Goal: Task Accomplishment & Management: Manage account settings

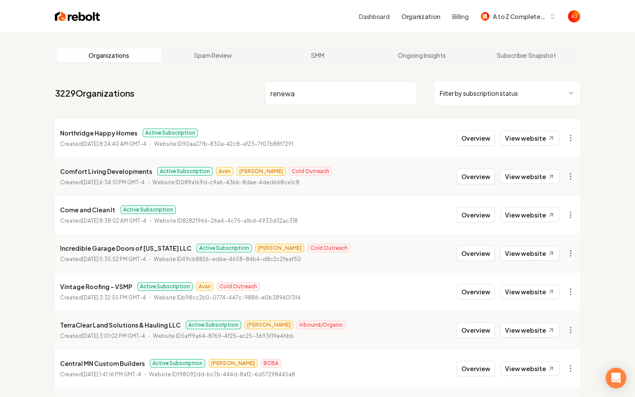
type input "renewa"
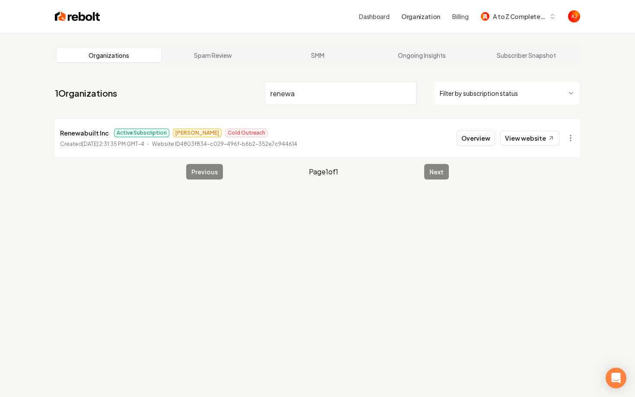
click at [477, 141] on button "Overview" at bounding box center [475, 138] width 38 height 16
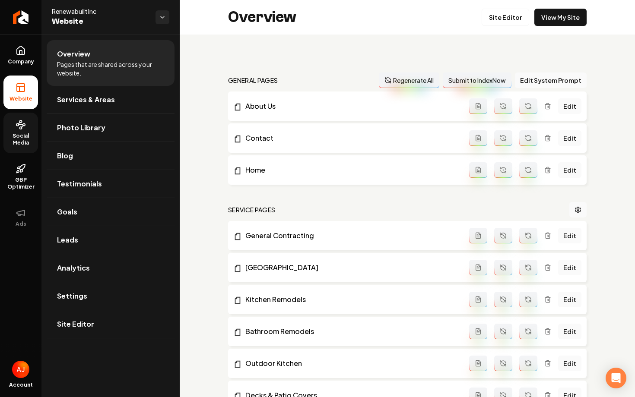
click at [26, 133] on span "Social Media" at bounding box center [20, 140] width 35 height 14
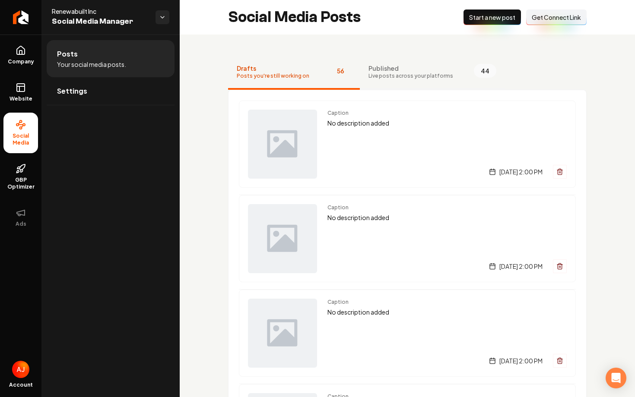
click at [416, 82] on button "Published Live posts across your platforms 44" at bounding box center [432, 72] width 145 height 35
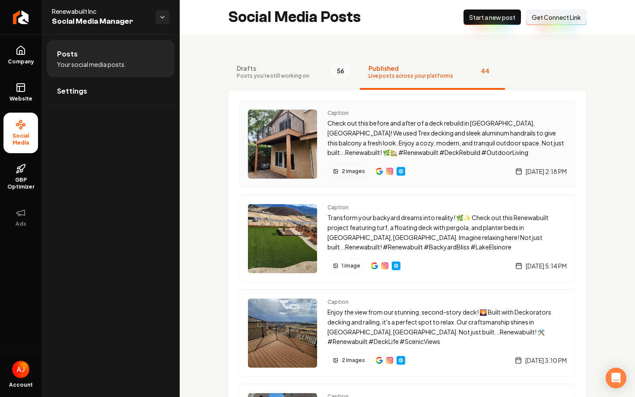
click at [456, 130] on p "Check out this before and after of a deck rebuild in Rancho Peñasquitos, CA! We…" at bounding box center [446, 137] width 239 height 39
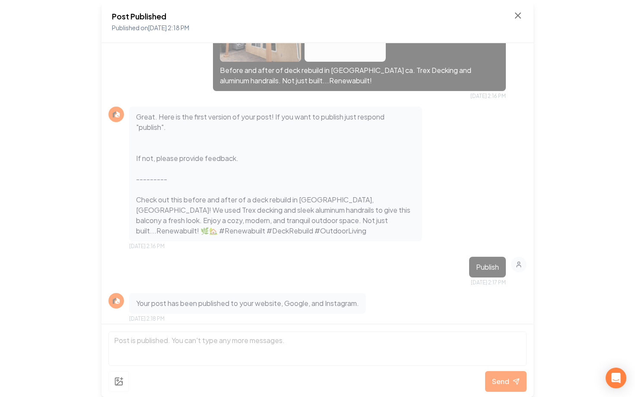
scroll to position [212, 0]
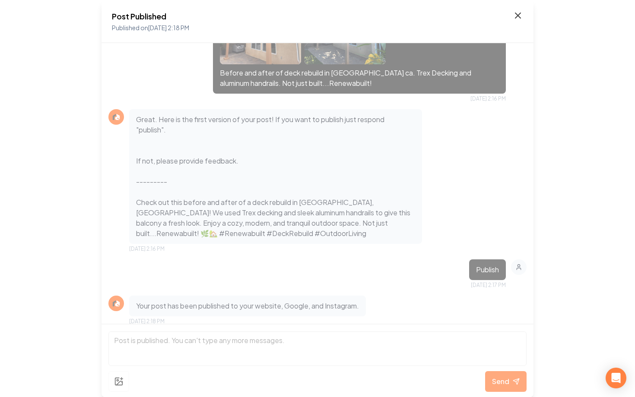
click at [517, 18] on icon at bounding box center [517, 15] width 10 height 10
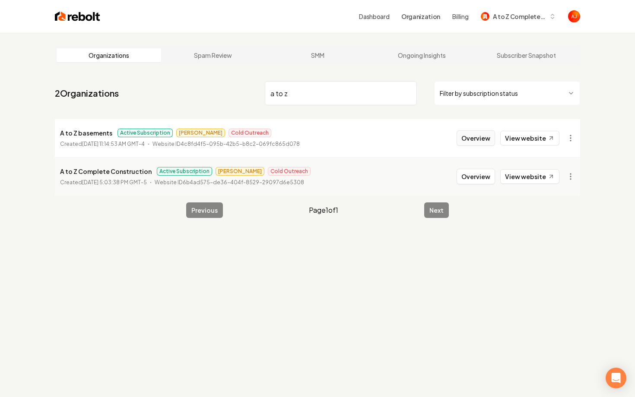
type input "a to z"
click at [475, 138] on button "Overview" at bounding box center [475, 138] width 38 height 16
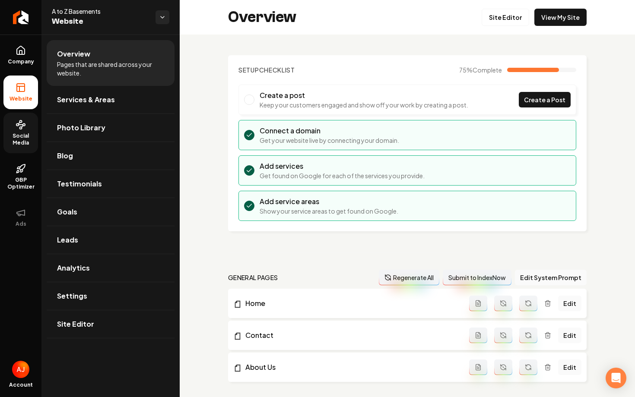
click at [15, 140] on span "Social Media" at bounding box center [20, 140] width 35 height 14
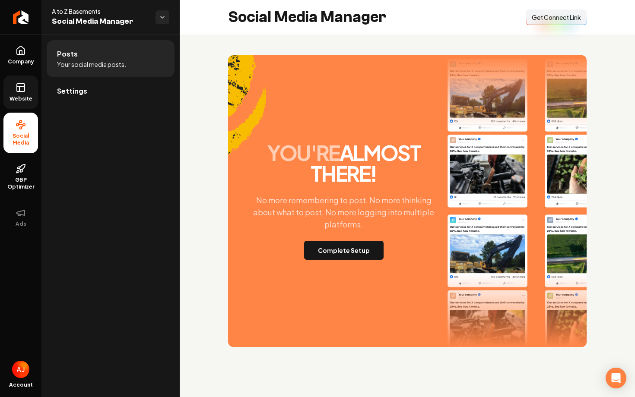
click at [18, 100] on span "Website" at bounding box center [21, 98] width 30 height 7
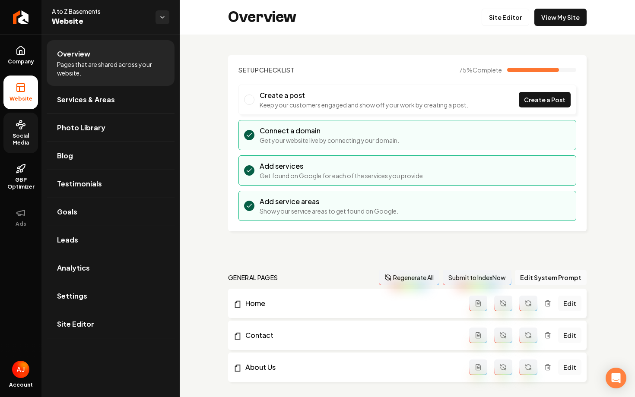
click at [17, 133] on span "Social Media" at bounding box center [20, 140] width 35 height 14
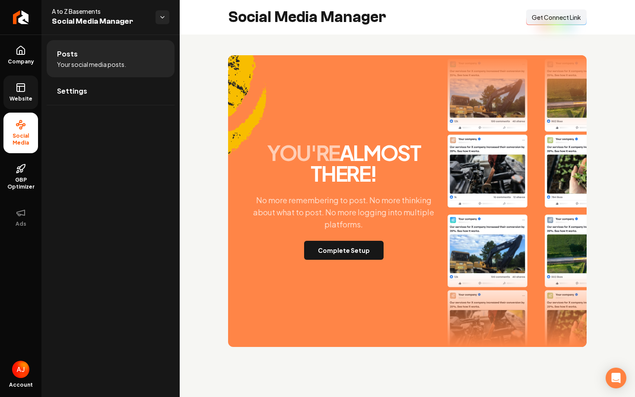
click at [546, 24] on button "Connect Link Get Connect Link" at bounding box center [556, 17] width 60 height 16
click at [341, 256] on button "Complete Setup" at bounding box center [343, 250] width 79 height 19
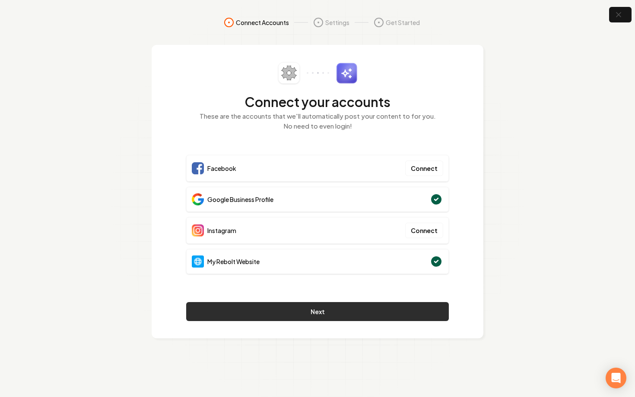
click at [343, 313] on button "Next" at bounding box center [317, 311] width 262 height 19
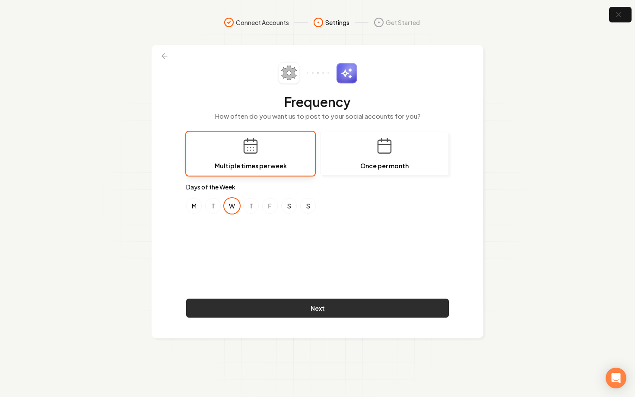
click at [325, 308] on button "Next" at bounding box center [317, 308] width 262 height 19
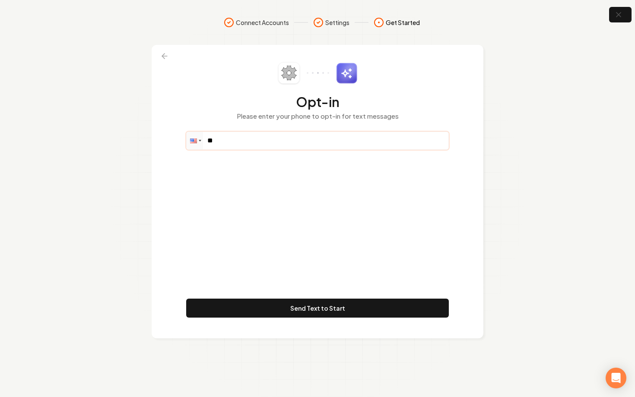
click at [273, 135] on input "**" at bounding box center [317, 140] width 262 height 17
paste input "**********"
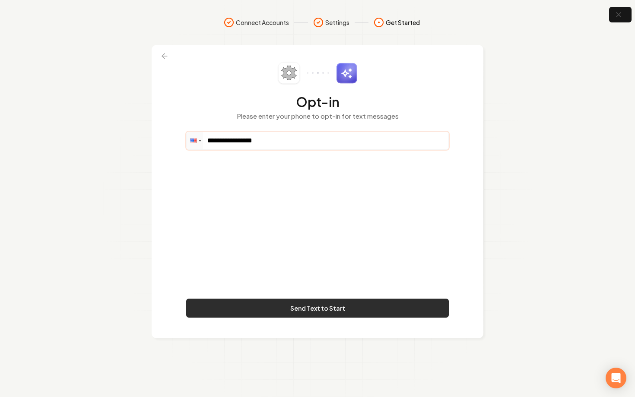
type input "**********"
click at [337, 310] on button "Send Text to Start" at bounding box center [317, 308] width 262 height 19
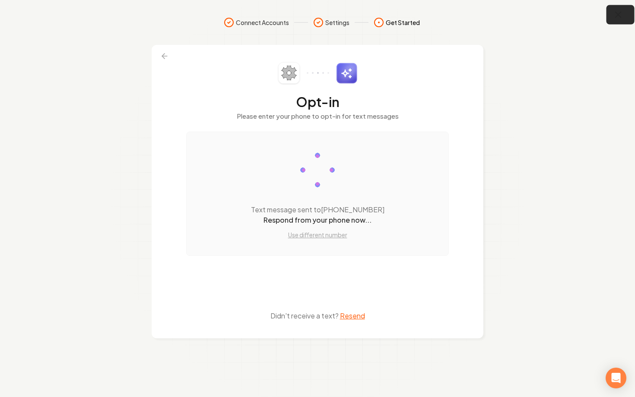
click at [618, 18] on icon "button" at bounding box center [618, 14] width 11 height 11
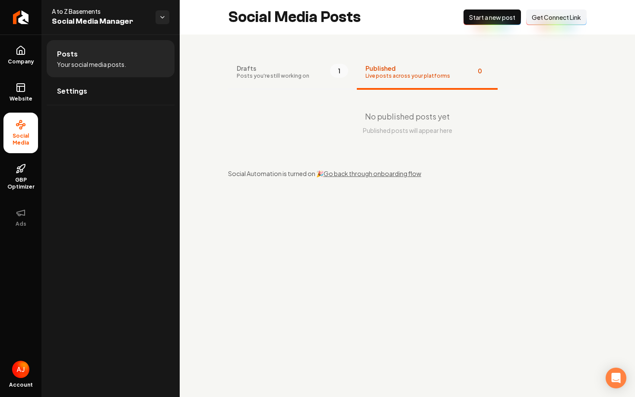
click at [262, 76] on span "Posts you're still working on" at bounding box center [273, 76] width 73 height 7
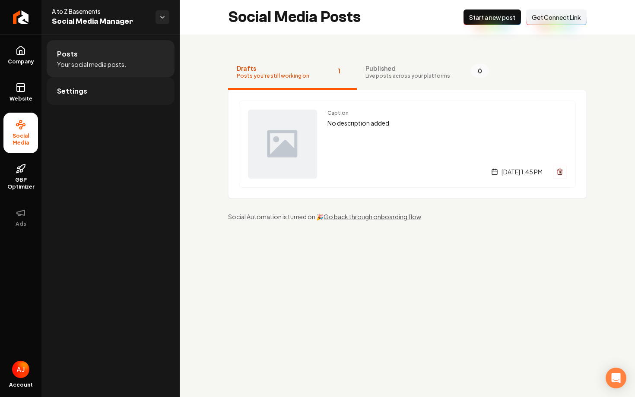
click at [99, 88] on link "Settings" at bounding box center [111, 91] width 128 height 28
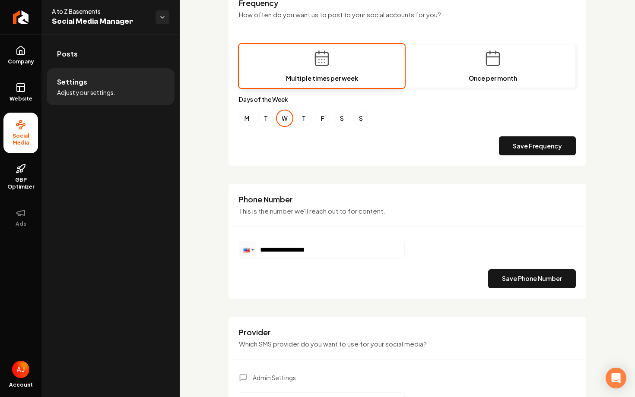
scroll to position [267, 0]
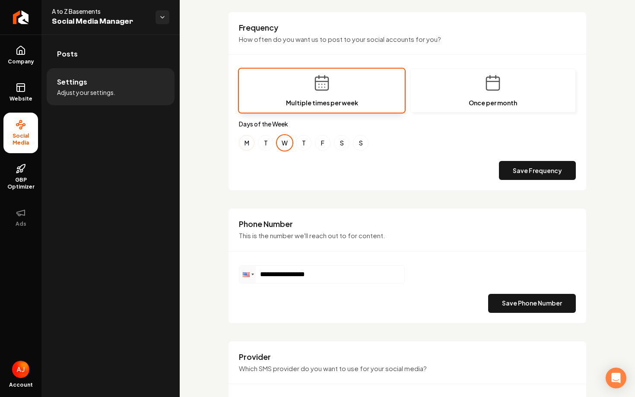
click at [248, 144] on button "M" at bounding box center [247, 143] width 16 height 16
click at [338, 145] on button "S" at bounding box center [342, 143] width 16 height 16
click at [527, 165] on button "Save Frequency" at bounding box center [537, 170] width 77 height 19
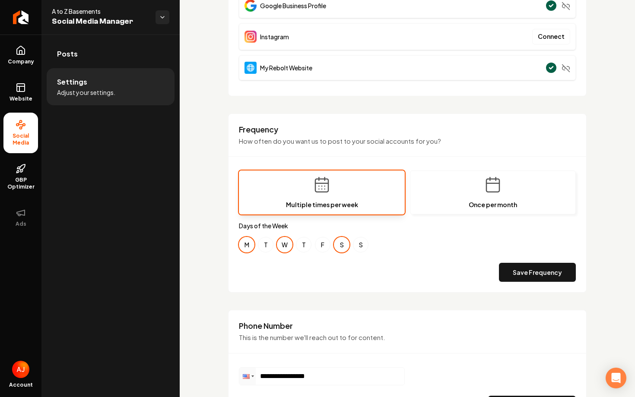
scroll to position [0, 0]
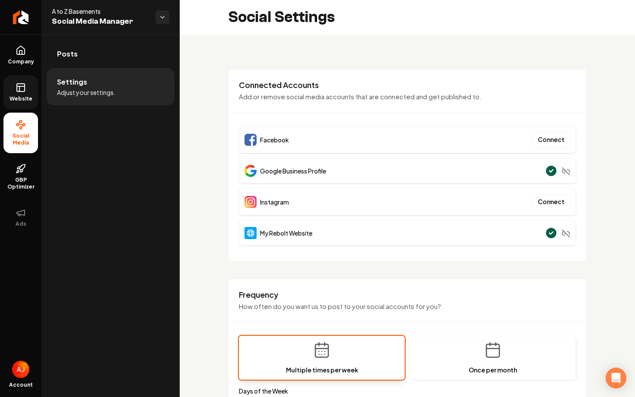
click at [21, 87] on icon at bounding box center [21, 87] width 10 height 10
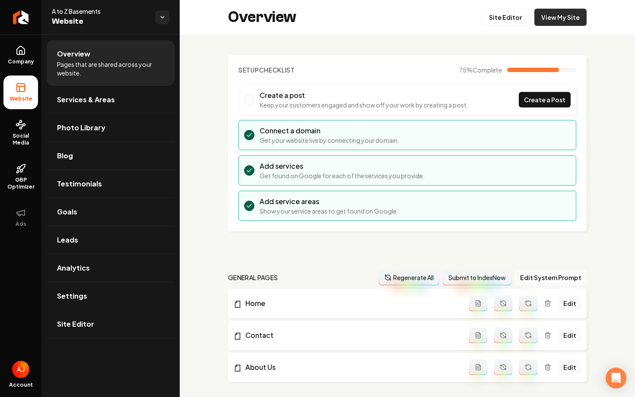
click at [546, 23] on link "View My Site" at bounding box center [560, 17] width 52 height 17
click at [29, 132] on link "Social Media" at bounding box center [20, 133] width 35 height 41
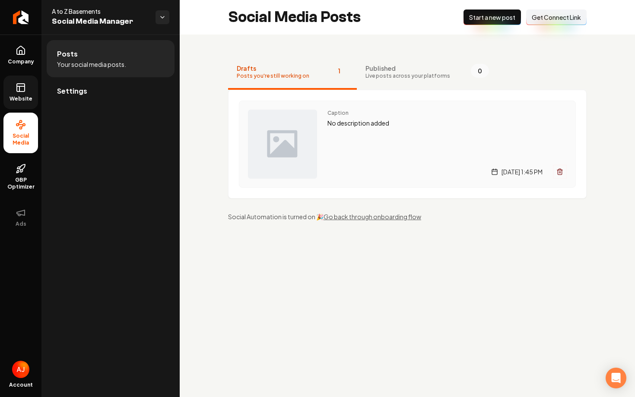
click at [343, 150] on div "Caption No description added Friday, October 3, 2025 | 1:45 PM" at bounding box center [446, 144] width 239 height 69
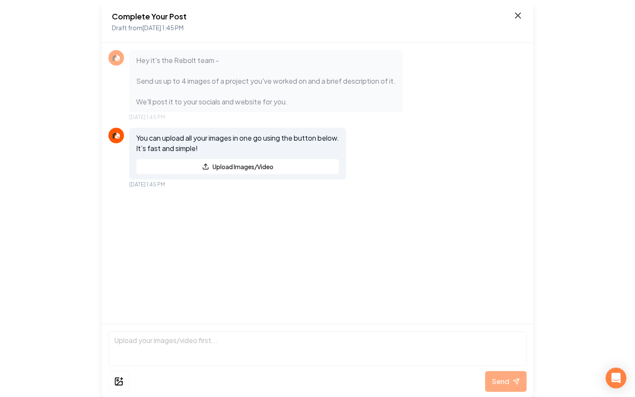
click at [521, 14] on icon at bounding box center [517, 15] width 10 height 10
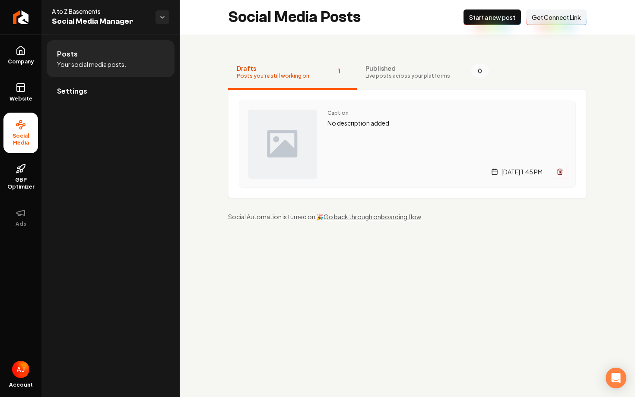
click at [399, 152] on div "Caption No description added Friday, October 3, 2025 | 1:45 PM" at bounding box center [446, 144] width 239 height 69
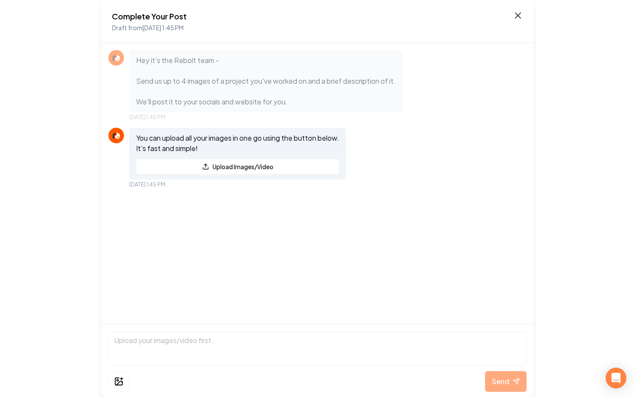
click at [517, 19] on icon at bounding box center [517, 15] width 10 height 10
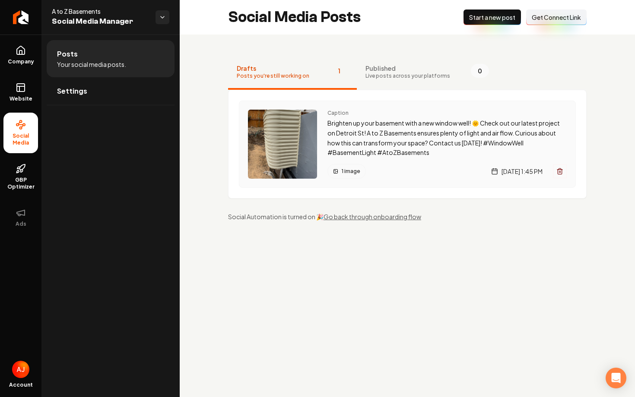
click at [404, 167] on div "1 image Friday, October 3, 2025 | 1:45 PM" at bounding box center [446, 171] width 239 height 15
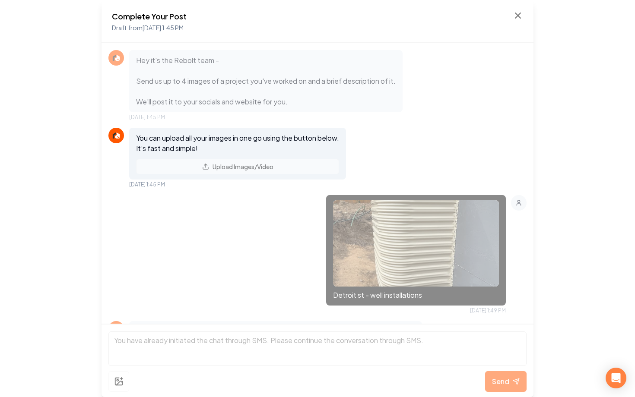
scroll to position [148, 0]
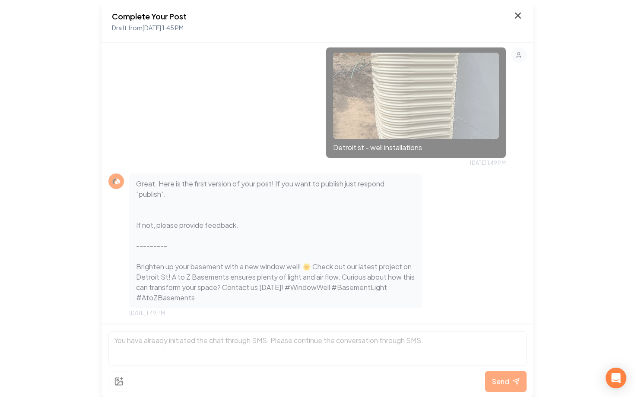
click at [518, 18] on icon at bounding box center [517, 15] width 10 height 10
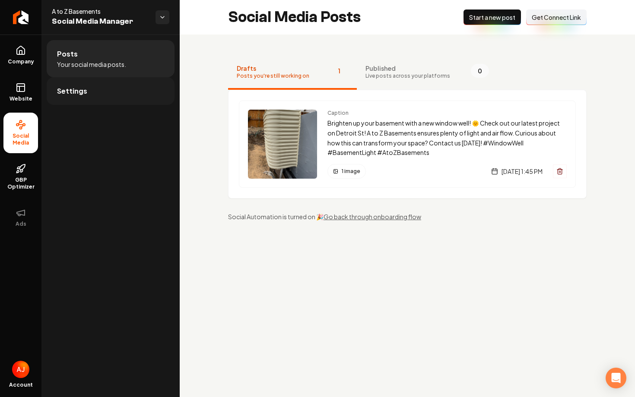
click at [99, 99] on link "Settings" at bounding box center [111, 91] width 128 height 28
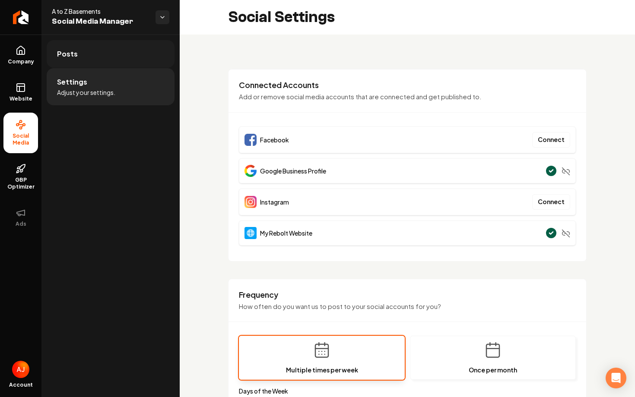
click at [98, 61] on link "Posts" at bounding box center [111, 54] width 128 height 28
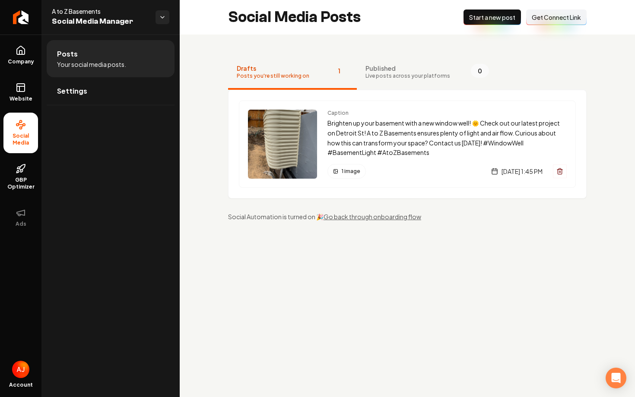
click at [379, 189] on div "Caption Brighten up your basement with a new window well! 🌞 Check out our lates…" at bounding box center [407, 144] width 358 height 109
click at [388, 174] on div "1 image [DATE] 1:45 PM" at bounding box center [446, 171] width 239 height 15
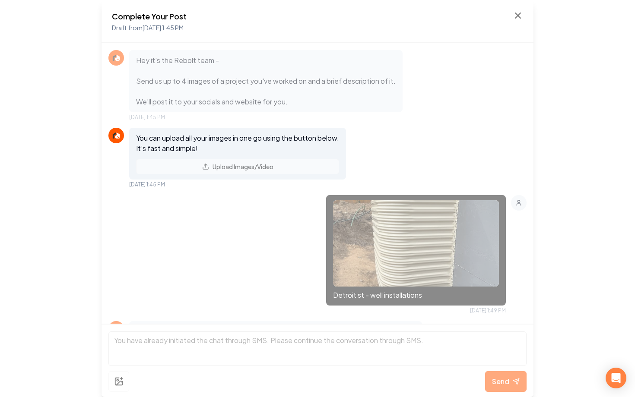
scroll to position [148, 0]
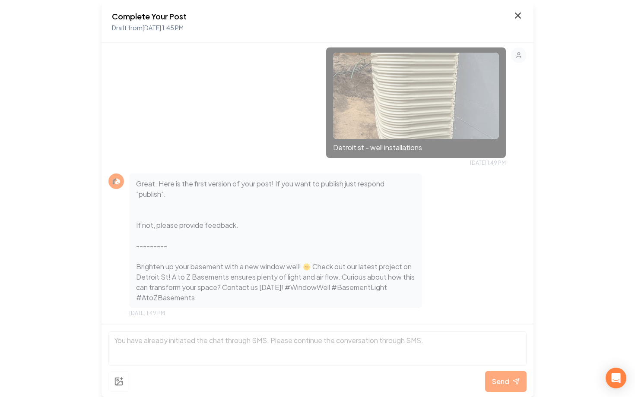
click at [517, 17] on icon at bounding box center [517, 15] width 10 height 10
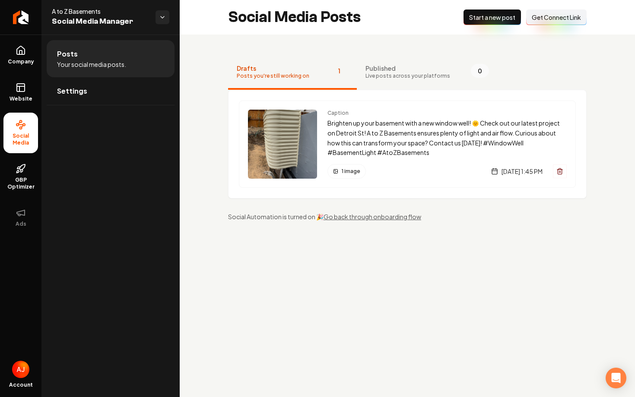
click at [550, 19] on span "Get Connect Link" at bounding box center [555, 17] width 49 height 9
click at [113, 98] on link "Settings" at bounding box center [111, 91] width 128 height 28
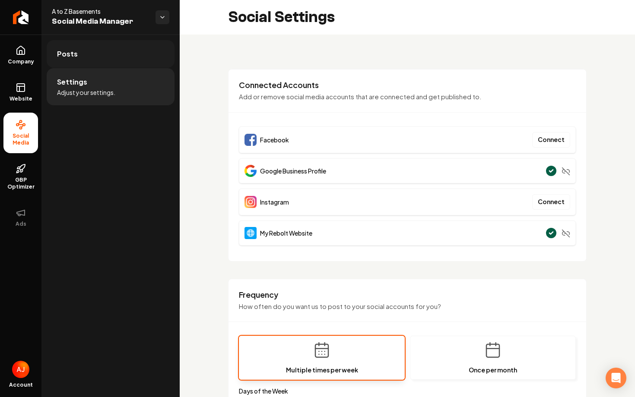
click at [99, 55] on link "Posts" at bounding box center [111, 54] width 128 height 28
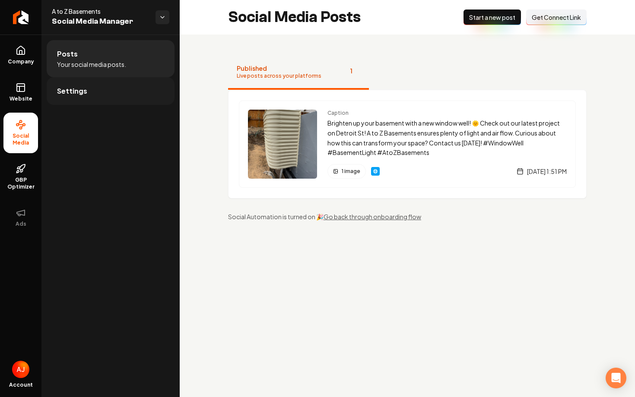
click at [106, 98] on link "Settings" at bounding box center [111, 91] width 128 height 28
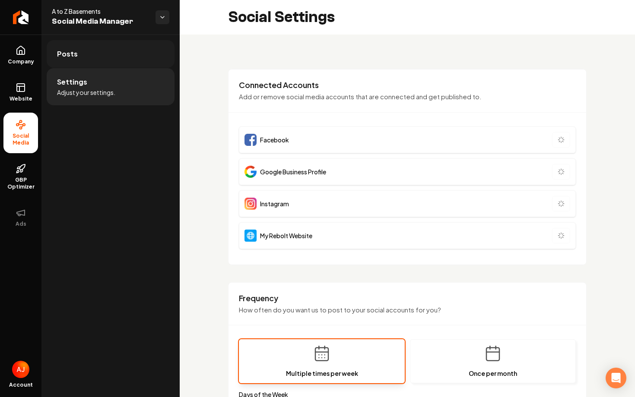
click at [105, 41] on link "Posts" at bounding box center [111, 54] width 128 height 28
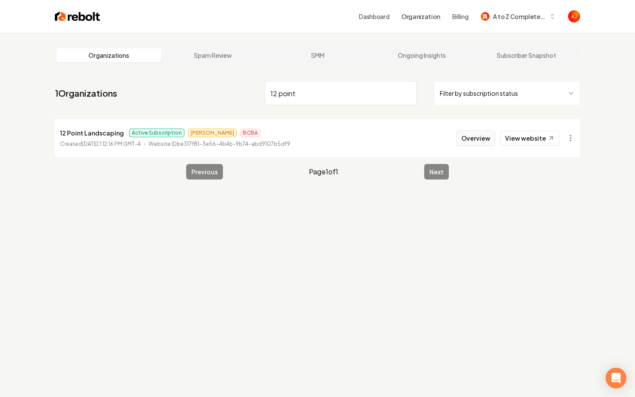
type input "12 point"
click at [477, 135] on button "Overview" at bounding box center [475, 138] width 38 height 16
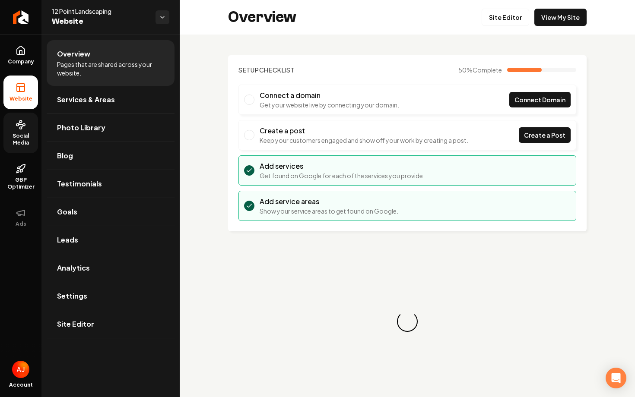
click at [11, 143] on span "Social Media" at bounding box center [20, 140] width 35 height 14
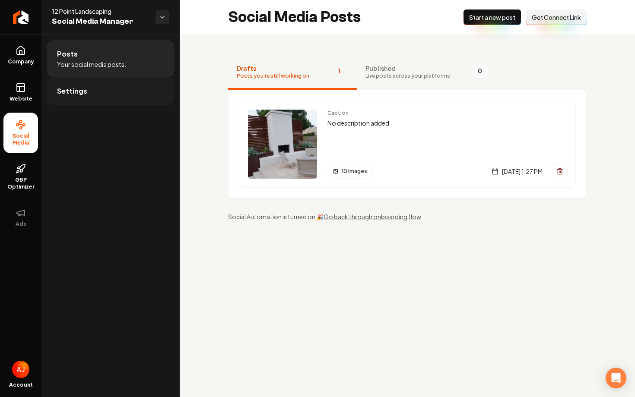
click at [80, 92] on span "Settings" at bounding box center [72, 91] width 30 height 10
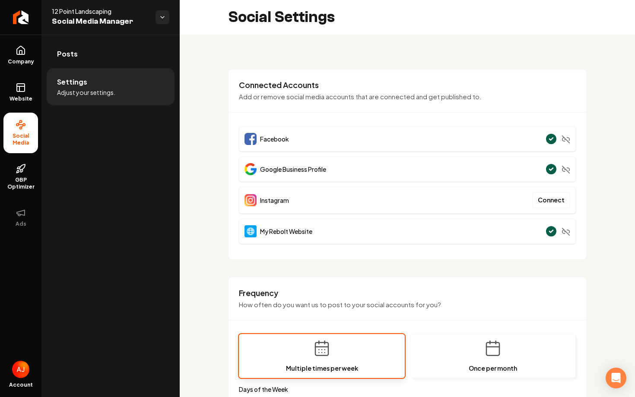
click at [328, 102] on div "Connected Accounts Add or remove social media accounts that are connected and g…" at bounding box center [406, 96] width 357 height 33
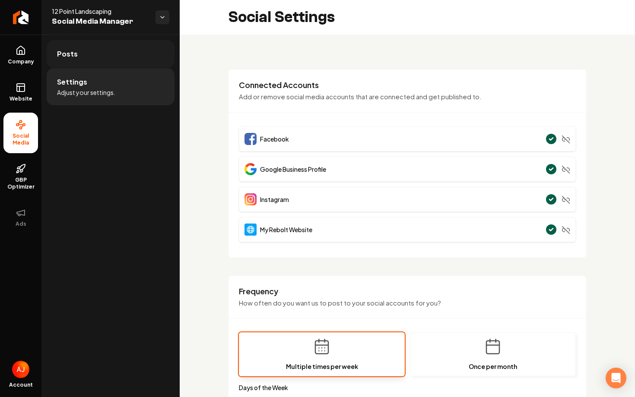
click at [81, 56] on link "Posts" at bounding box center [111, 54] width 128 height 28
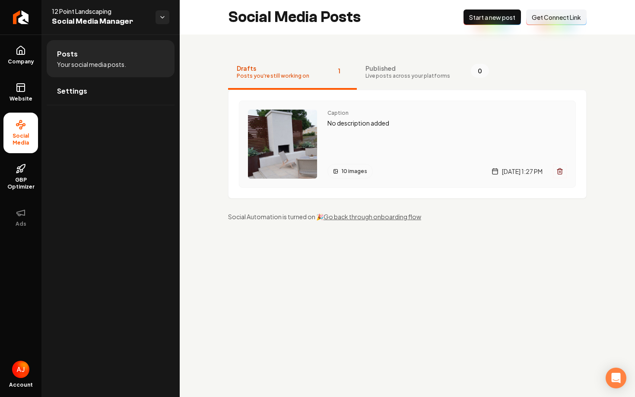
click at [351, 145] on div "Caption No description added 10 images [DATE] 1:27 PM" at bounding box center [446, 144] width 239 height 69
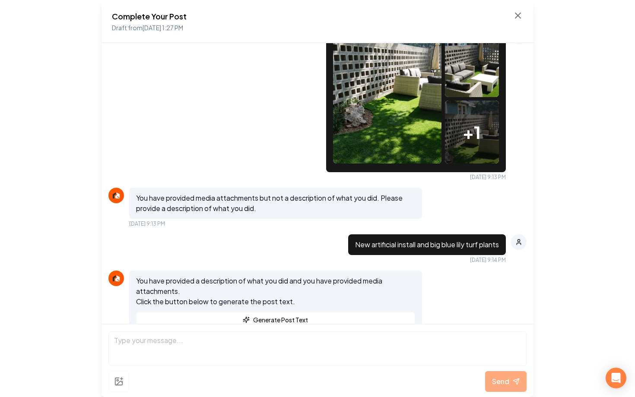
scroll to position [800, 0]
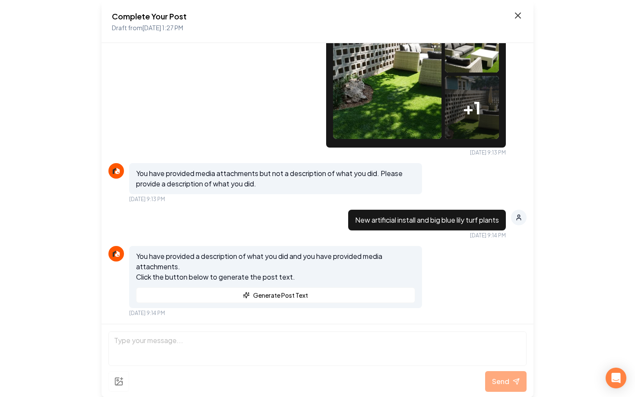
click at [516, 19] on icon at bounding box center [517, 15] width 10 height 10
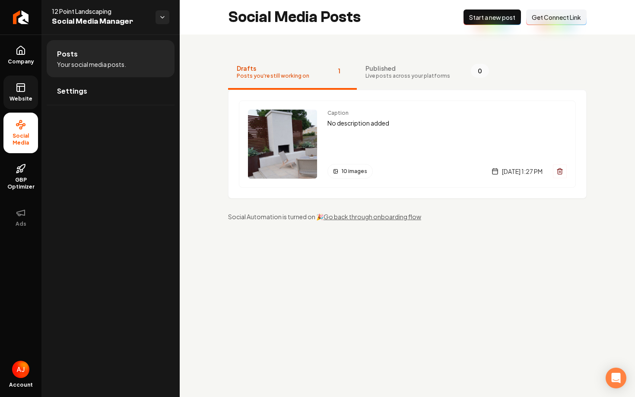
click at [24, 92] on link "Website" at bounding box center [20, 93] width 35 height 34
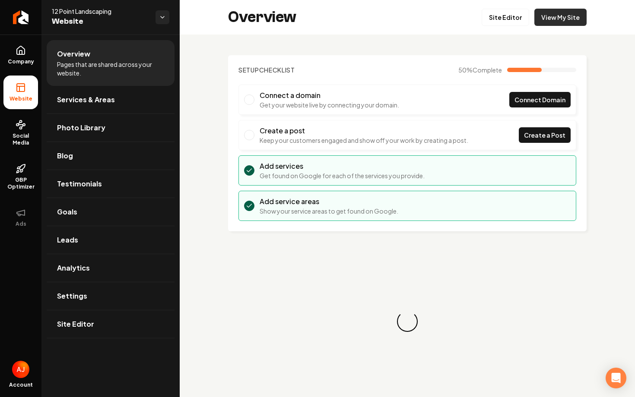
click at [570, 18] on link "View My Site" at bounding box center [560, 17] width 52 height 17
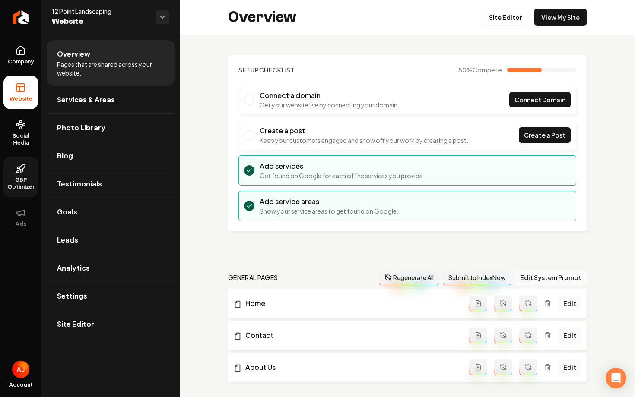
click at [25, 177] on span "GBP Optimizer" at bounding box center [20, 184] width 35 height 14
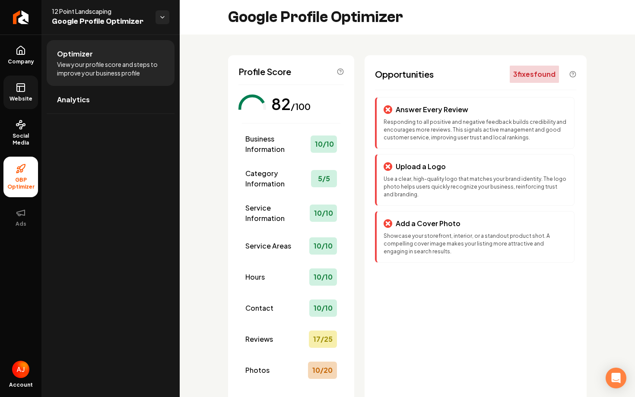
click at [20, 91] on rect at bounding box center [21, 88] width 8 height 8
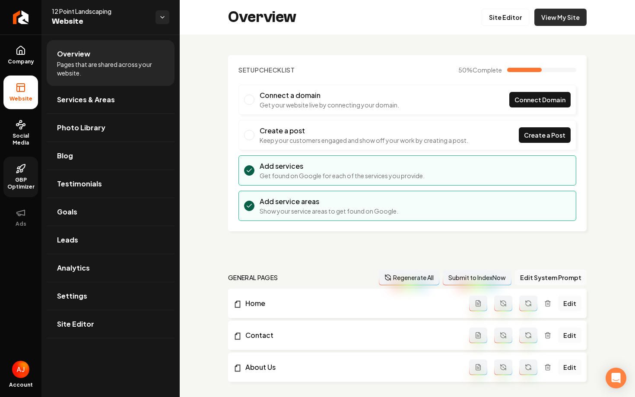
click at [563, 20] on link "View My Site" at bounding box center [560, 17] width 52 height 17
click at [19, 139] on span "Social Media" at bounding box center [20, 140] width 35 height 14
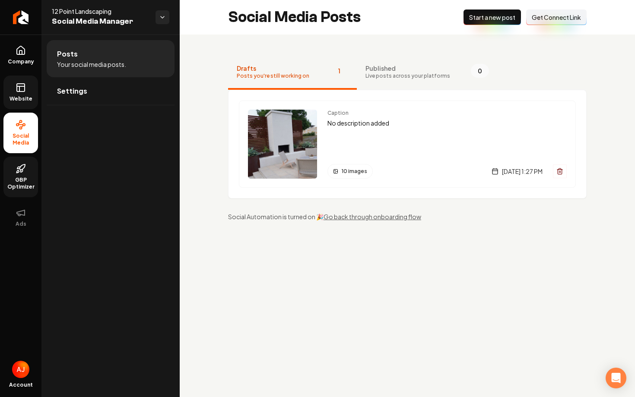
click at [20, 103] on link "Website" at bounding box center [20, 93] width 35 height 34
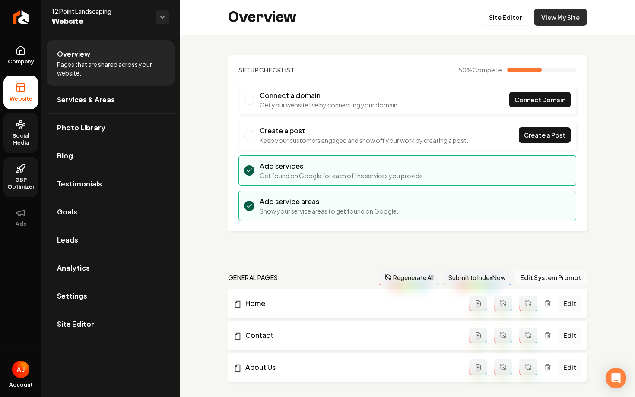
click at [559, 20] on link "View My Site" at bounding box center [560, 17] width 52 height 17
click at [98, 103] on span "Services & Areas" at bounding box center [86, 100] width 58 height 10
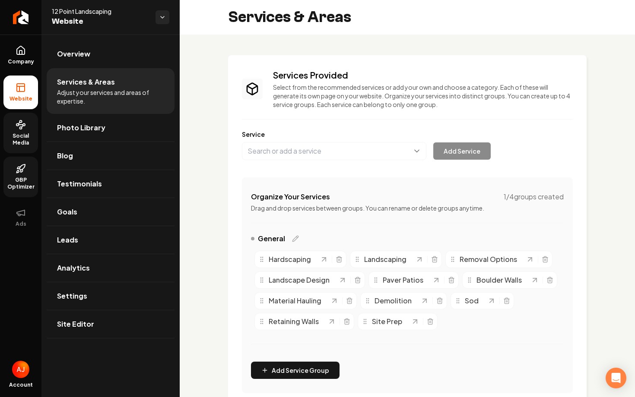
scroll to position [243, 0]
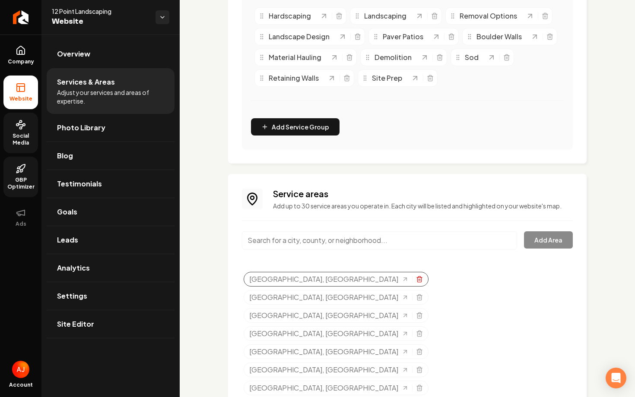
click at [416, 282] on icon "Selected tags" at bounding box center [419, 279] width 7 height 7
click at [416, 294] on icon "Selected tags" at bounding box center [419, 297] width 7 height 7
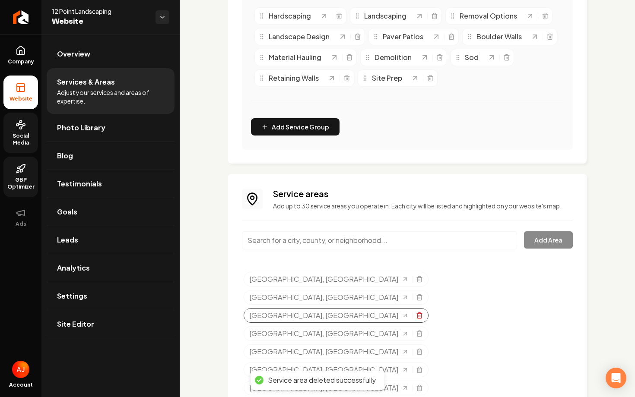
click at [423, 312] on icon "Selected tags" at bounding box center [419, 315] width 7 height 7
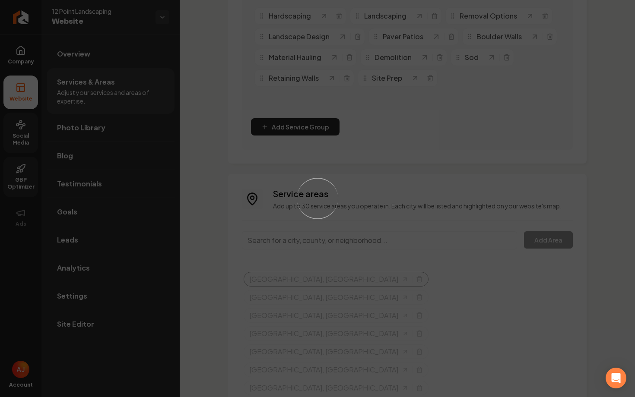
scroll to position [225, 0]
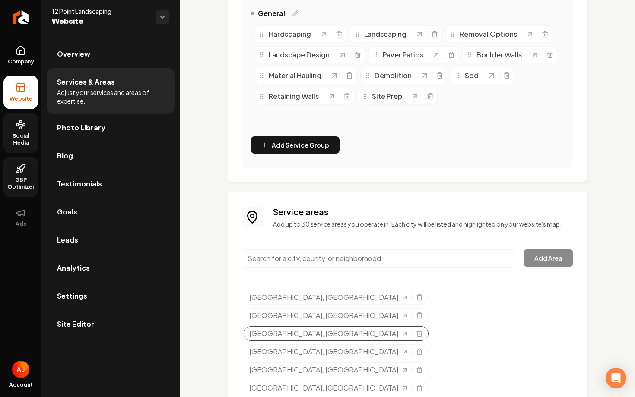
click at [428, 326] on div "[GEOGRAPHIC_DATA], [GEOGRAPHIC_DATA]" at bounding box center [335, 333] width 185 height 15
click at [423, 330] on icon "Selected tags" at bounding box center [419, 333] width 7 height 7
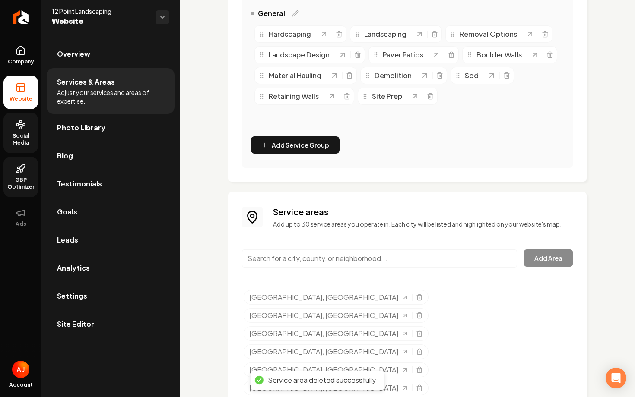
click at [419, 388] on line "Selected tags" at bounding box center [419, 389] width 0 height 2
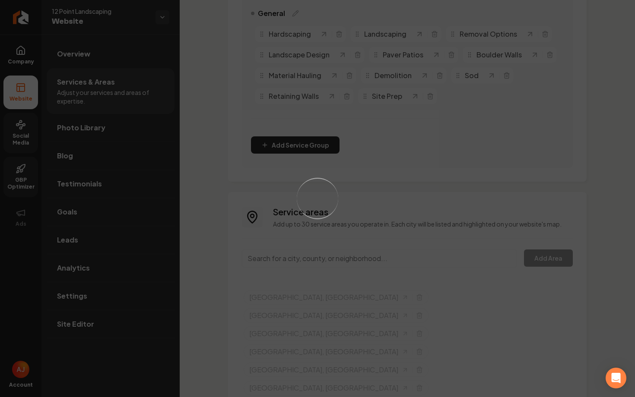
scroll to position [207, 0]
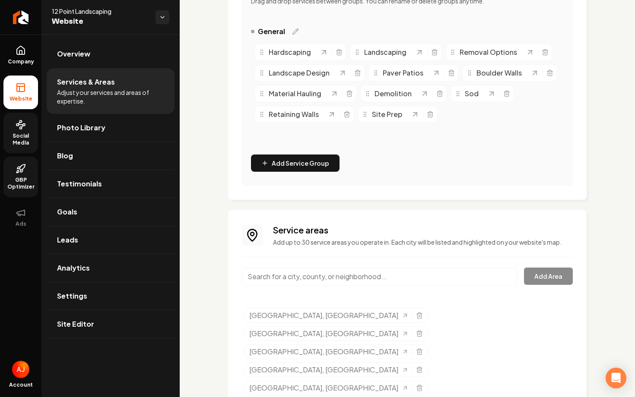
click at [416, 367] on icon "Selected tags" at bounding box center [419, 370] width 7 height 7
click at [320, 254] on div "Service areas Add up to 30 service areas you operate in. Each city will be list…" at bounding box center [407, 338] width 331 height 229
click at [409, 348] on icon "Selected tags" at bounding box center [405, 351] width 7 height 7
click at [417, 386] on icon "Selected tags" at bounding box center [419, 388] width 4 height 5
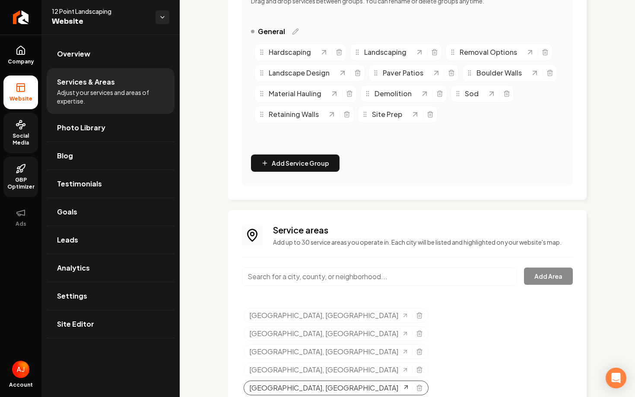
click at [383, 383] on link "[GEOGRAPHIC_DATA], [GEOGRAPHIC_DATA]" at bounding box center [328, 388] width 159 height 10
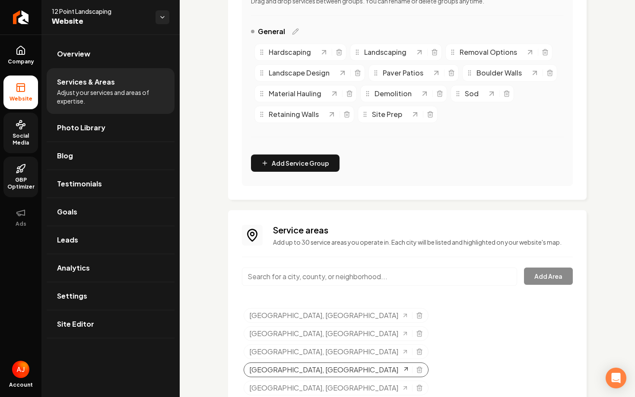
click at [402, 366] on icon "Selected tags" at bounding box center [405, 369] width 7 height 7
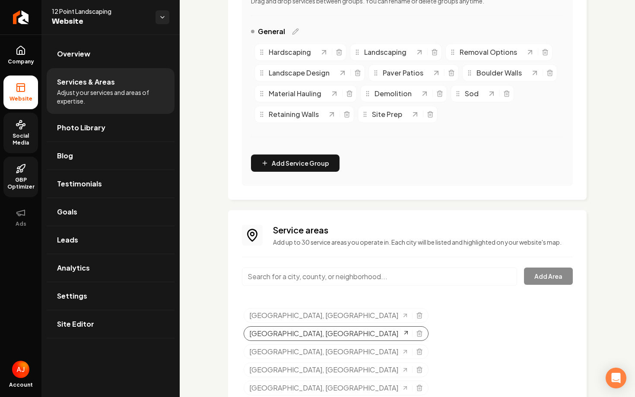
click at [390, 329] on link "[GEOGRAPHIC_DATA], [GEOGRAPHIC_DATA]" at bounding box center [328, 334] width 159 height 10
click at [416, 330] on icon "Selected tags" at bounding box center [419, 333] width 7 height 7
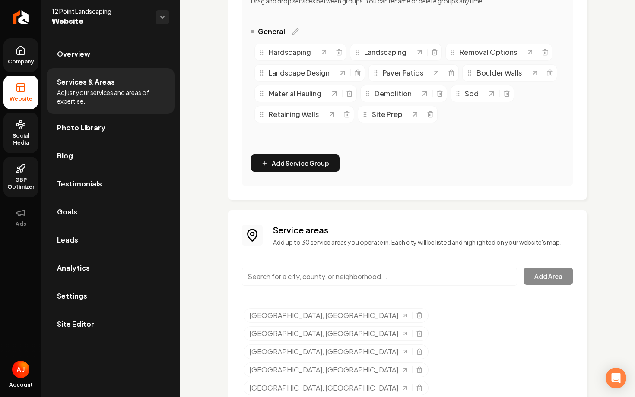
click at [19, 64] on span "Company" at bounding box center [20, 61] width 33 height 7
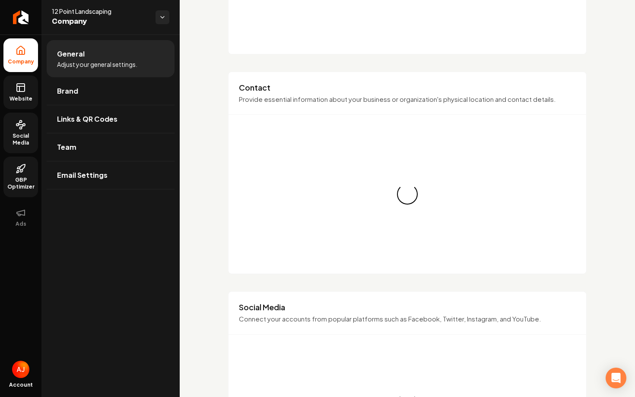
click at [27, 91] on link "Website" at bounding box center [20, 93] width 35 height 34
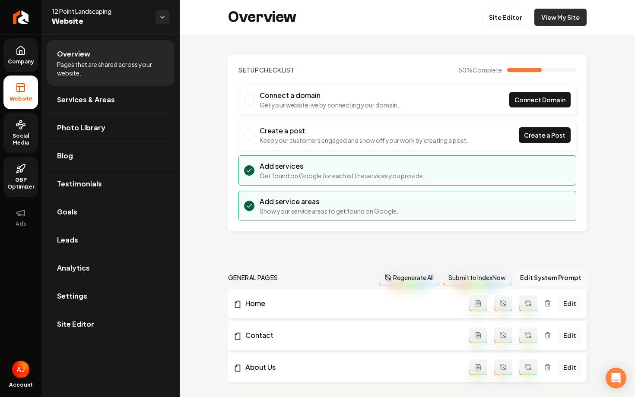
click at [562, 17] on link "View My Site" at bounding box center [560, 17] width 52 height 17
click at [88, 102] on span "Services & Areas" at bounding box center [86, 100] width 58 height 10
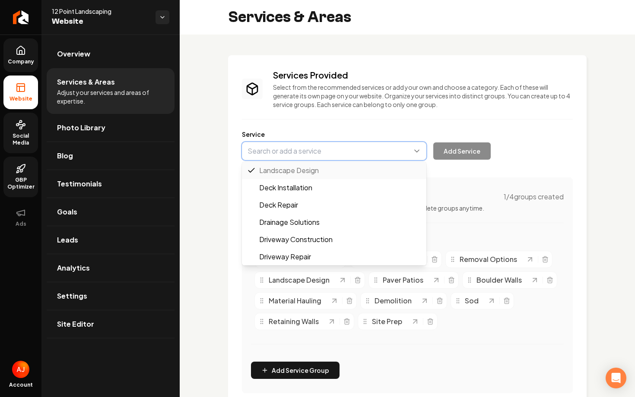
click at [307, 156] on button "Main content area" at bounding box center [334, 151] width 184 height 18
click at [201, 318] on div "Services Provided Select from the recommended services or add your own and choo…" at bounding box center [407, 356] width 455 height 642
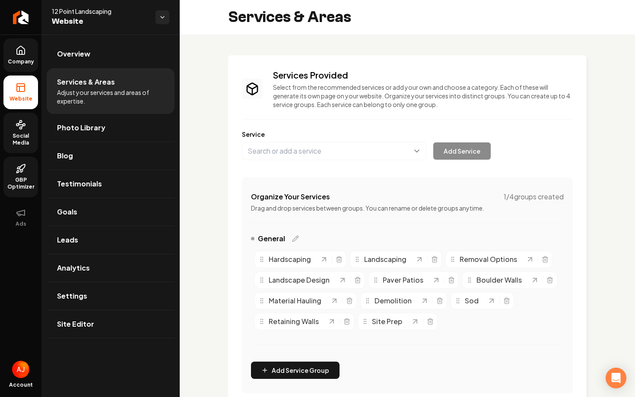
scroll to position [207, 0]
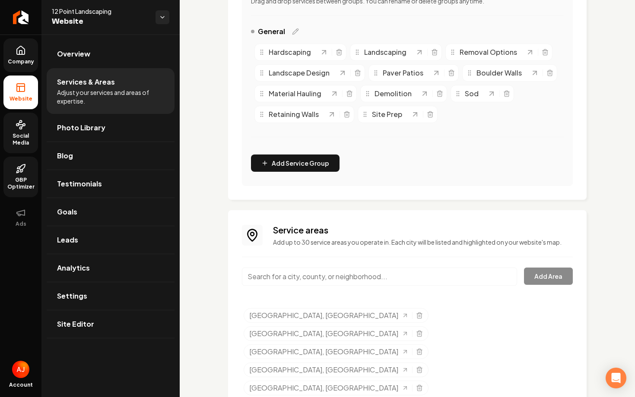
click at [291, 277] on input "Main content area" at bounding box center [379, 277] width 275 height 18
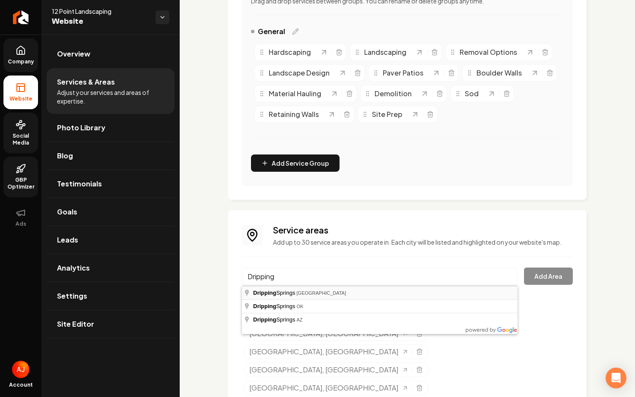
type input "[GEOGRAPHIC_DATA], [GEOGRAPHIC_DATA]"
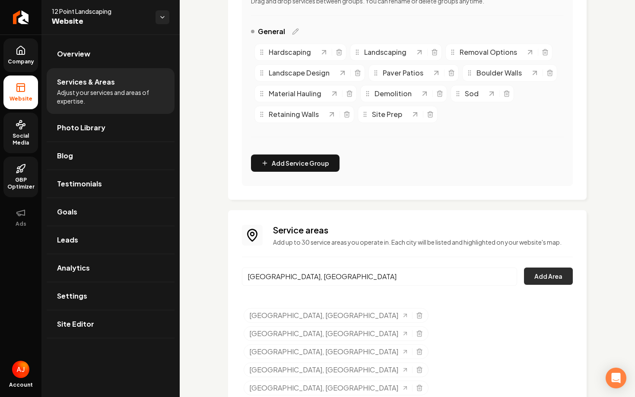
click at [545, 278] on button "Add Area" at bounding box center [548, 276] width 49 height 17
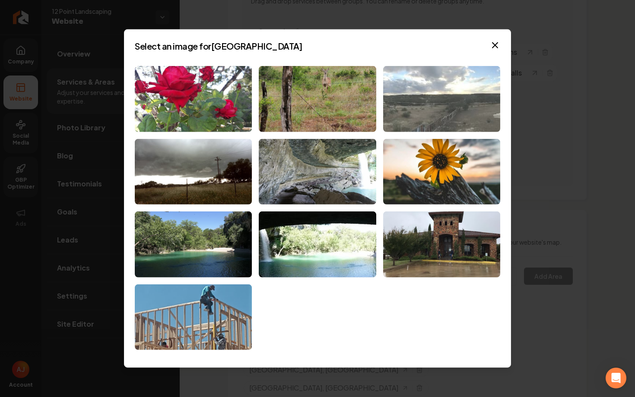
click at [418, 108] on img at bounding box center [441, 99] width 117 height 66
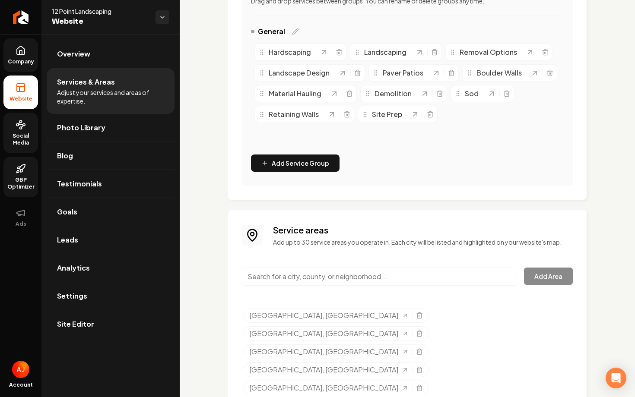
scroll to position [0, 0]
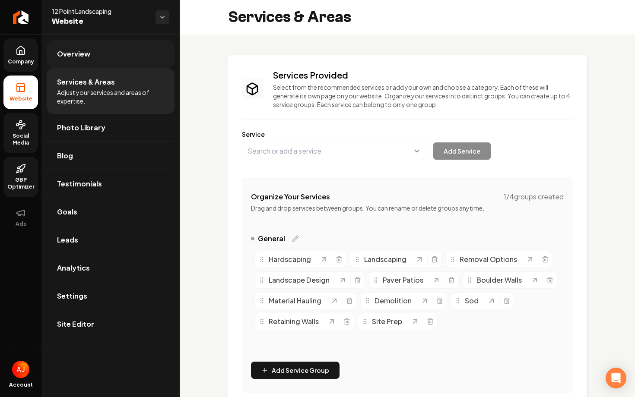
click at [96, 54] on link "Overview" at bounding box center [111, 54] width 128 height 28
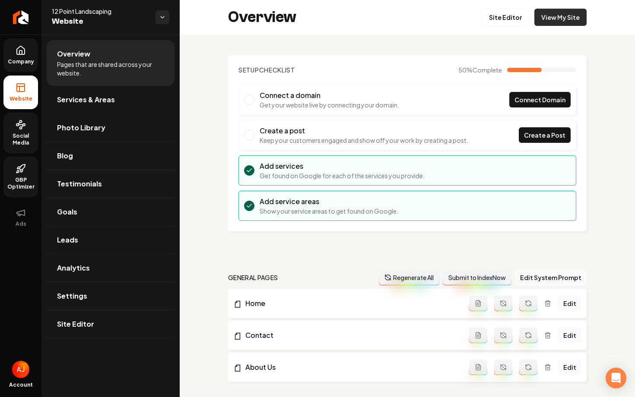
click at [555, 23] on link "View My Site" at bounding box center [560, 17] width 52 height 17
click at [17, 137] on span "Social Media" at bounding box center [20, 140] width 35 height 14
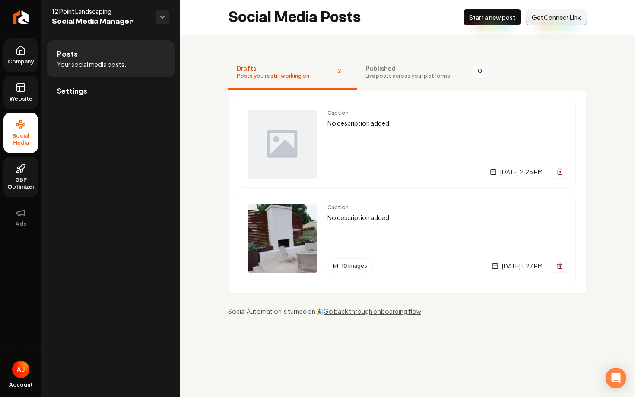
click at [19, 100] on span "Website" at bounding box center [21, 98] width 30 height 7
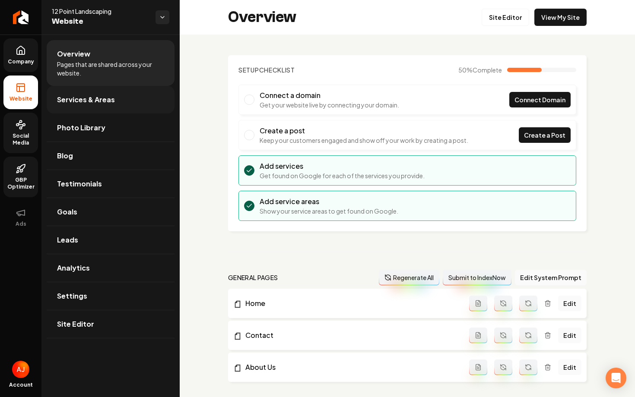
click at [98, 107] on link "Services & Areas" at bounding box center [111, 100] width 128 height 28
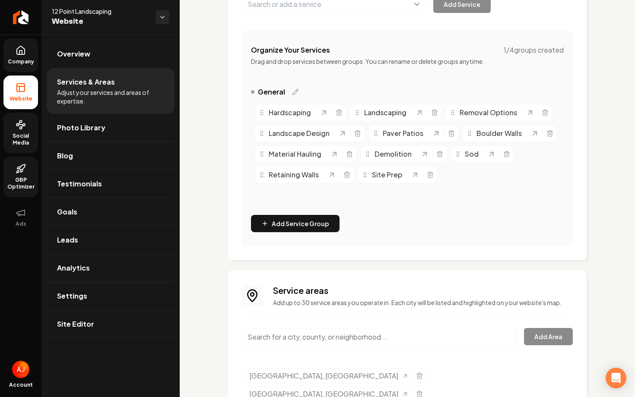
scroll to position [150, 0]
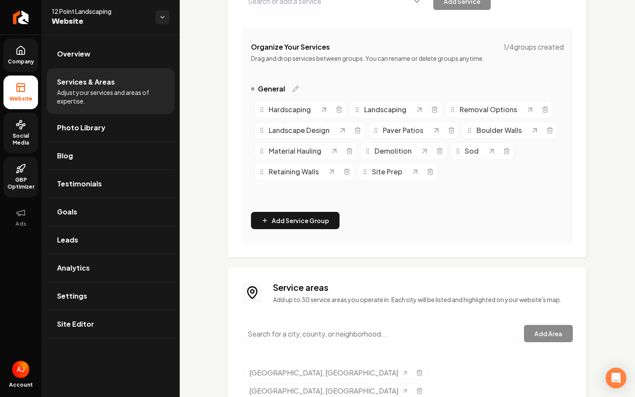
click at [327, 336] on input "Main content area" at bounding box center [379, 334] width 275 height 18
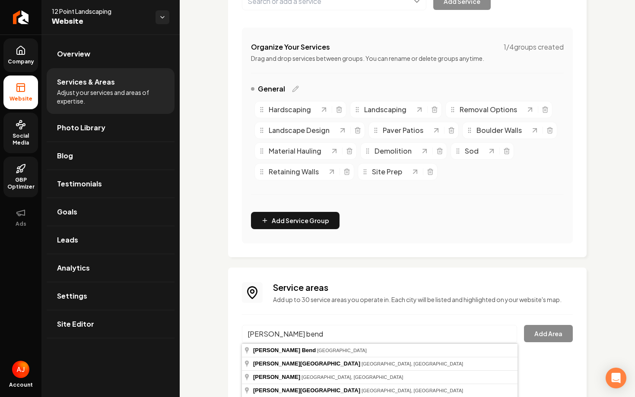
type input "[PERSON_NAME][GEOGRAPHIC_DATA], [GEOGRAPHIC_DATA]"
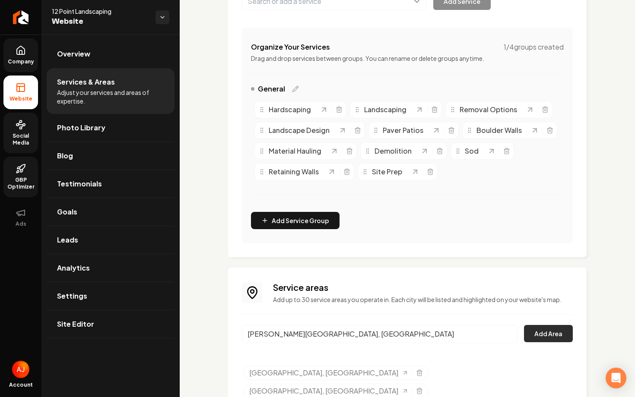
click at [546, 334] on button "Add Area" at bounding box center [548, 333] width 49 height 17
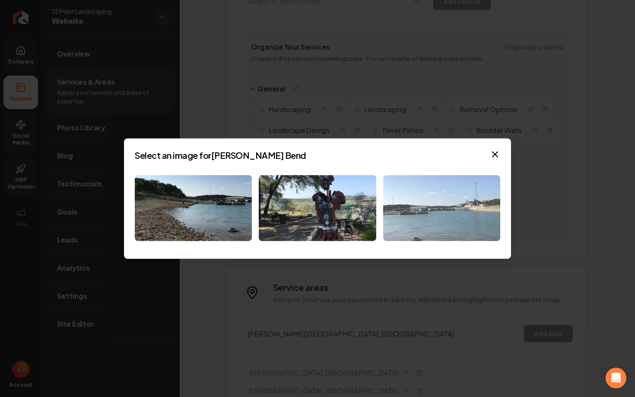
click at [425, 206] on img at bounding box center [441, 208] width 117 height 66
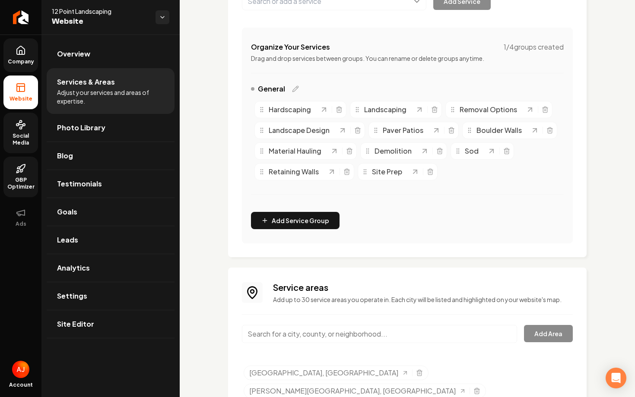
scroll to position [207, 0]
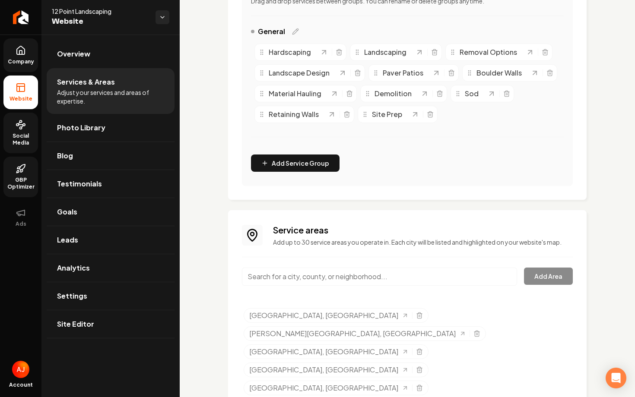
click at [341, 275] on input "Main content area" at bounding box center [379, 277] width 275 height 18
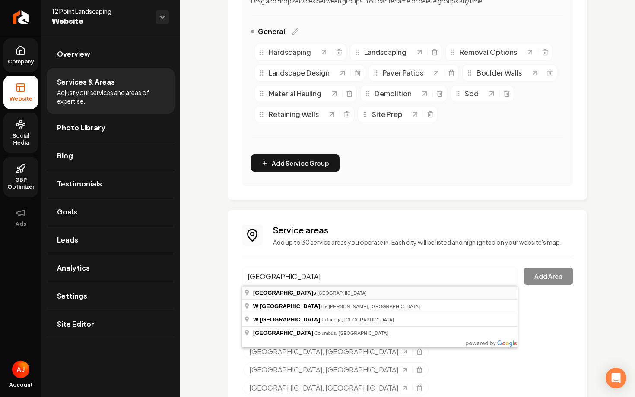
type input "[GEOGRAPHIC_DATA], [GEOGRAPHIC_DATA]"
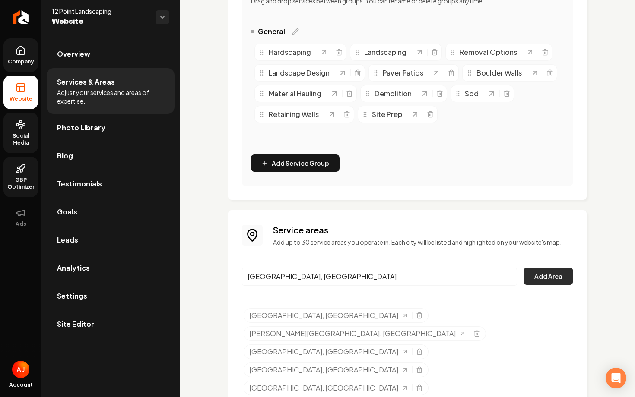
click at [535, 279] on button "Add Area" at bounding box center [548, 276] width 49 height 17
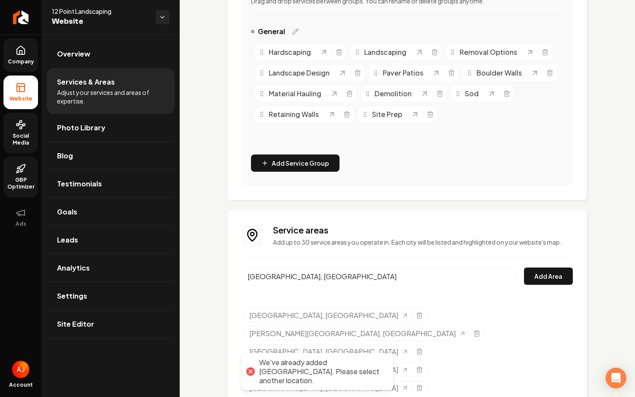
click at [233, 278] on div "Service areas Add up to 30 service areas you operate in. Each city will be list…" at bounding box center [407, 347] width 358 height 275
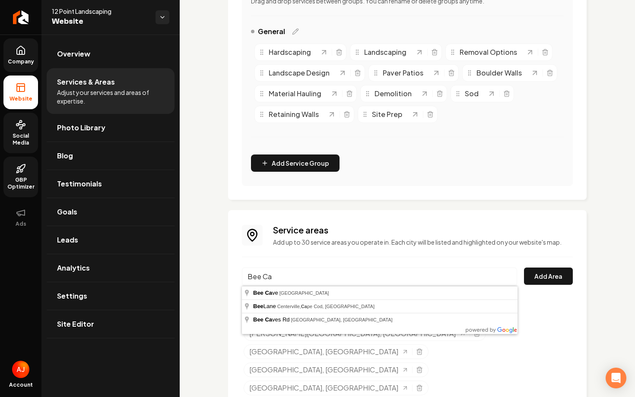
type input "[GEOGRAPHIC_DATA], [GEOGRAPHIC_DATA]"
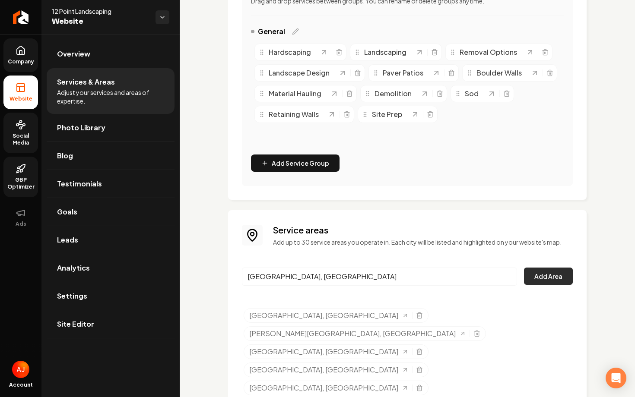
click at [552, 273] on button "Add Area" at bounding box center [548, 276] width 49 height 17
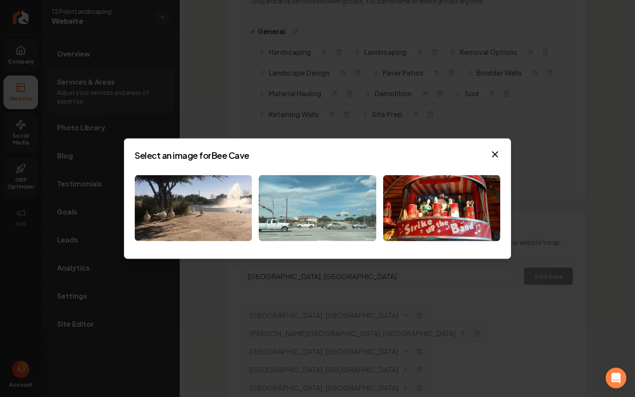
click at [320, 191] on img at bounding box center [317, 208] width 117 height 66
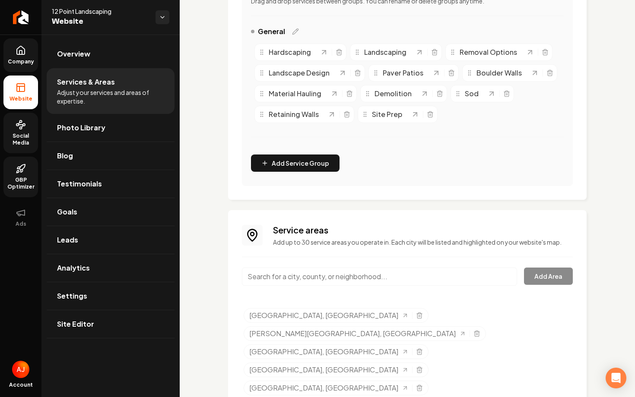
click at [324, 278] on input "Main content area" at bounding box center [379, 277] width 275 height 18
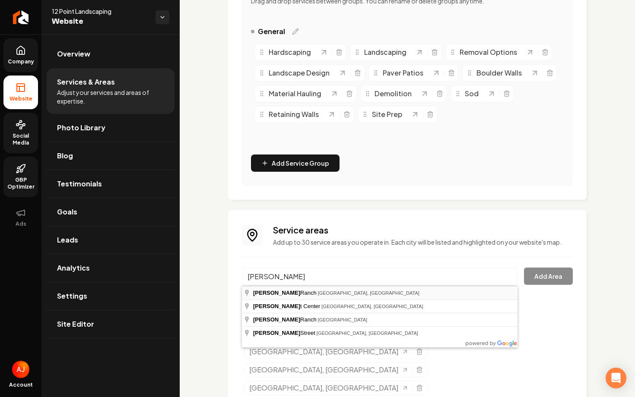
type input "[PERSON_NAME][GEOGRAPHIC_DATA], [GEOGRAPHIC_DATA], [GEOGRAPHIC_DATA]"
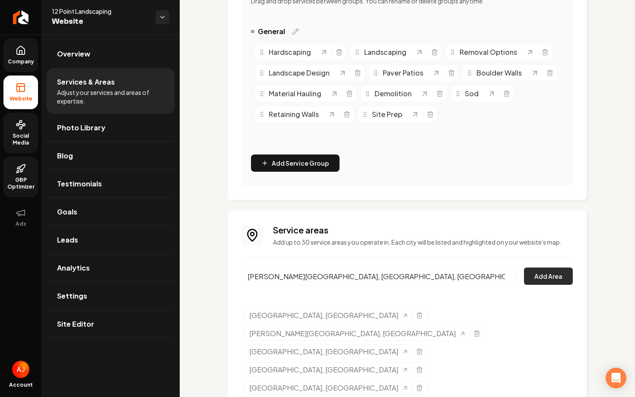
click at [548, 279] on button "Add Area" at bounding box center [548, 276] width 49 height 17
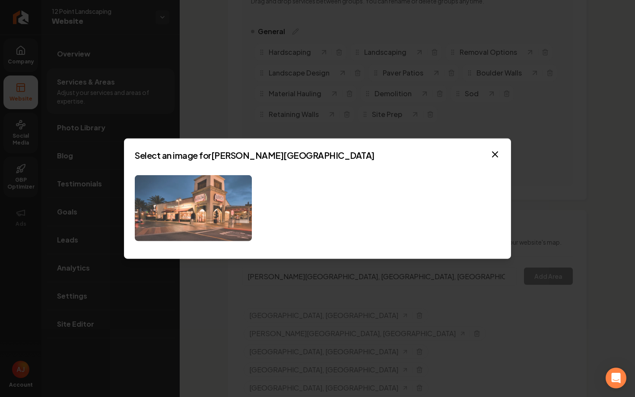
click at [220, 212] on img at bounding box center [193, 208] width 117 height 66
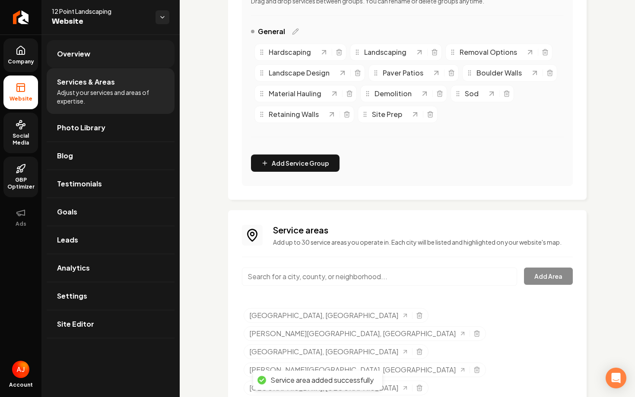
click at [104, 63] on link "Overview" at bounding box center [111, 54] width 128 height 28
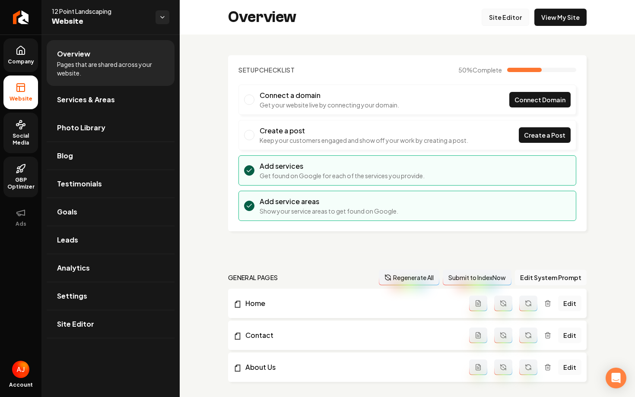
click at [499, 12] on link "Site Editor" at bounding box center [504, 17] width 47 height 17
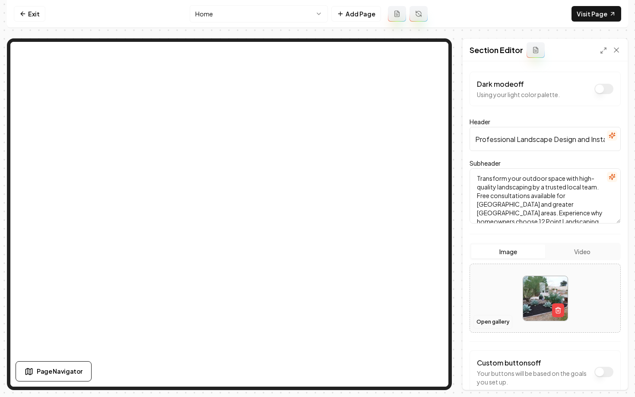
click at [496, 327] on button "Open gallery" at bounding box center [492, 322] width 39 height 14
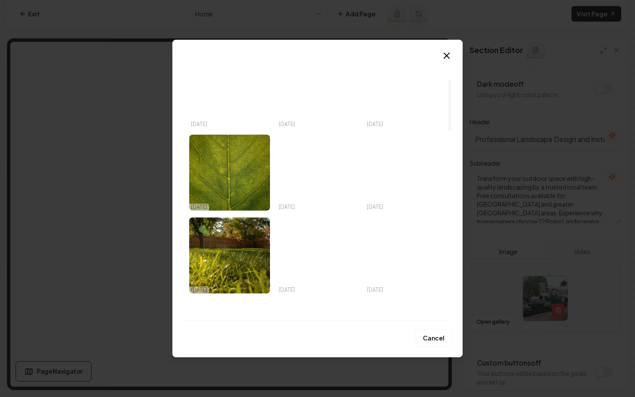
scroll to position [126, 0]
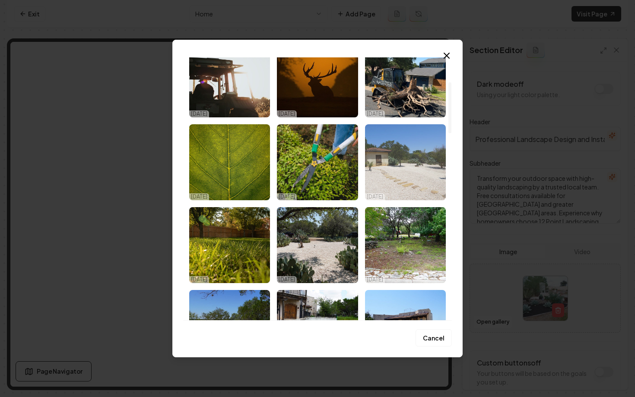
click at [387, 163] on img "Select image image_68da8b605c7cd75eb8602227.jpeg" at bounding box center [405, 162] width 81 height 76
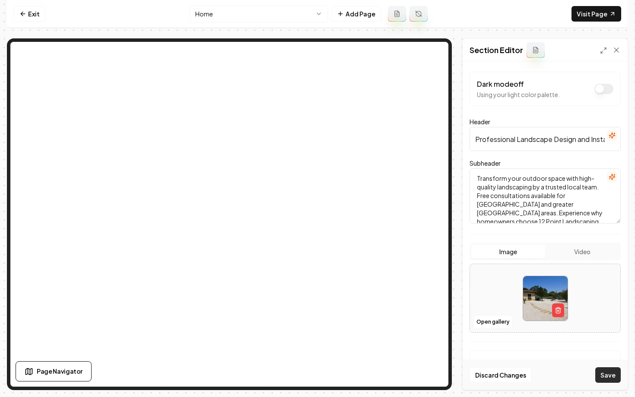
click at [604, 373] on button "Save" at bounding box center [607, 375] width 25 height 16
click at [482, 322] on button "Open gallery" at bounding box center [492, 322] width 39 height 14
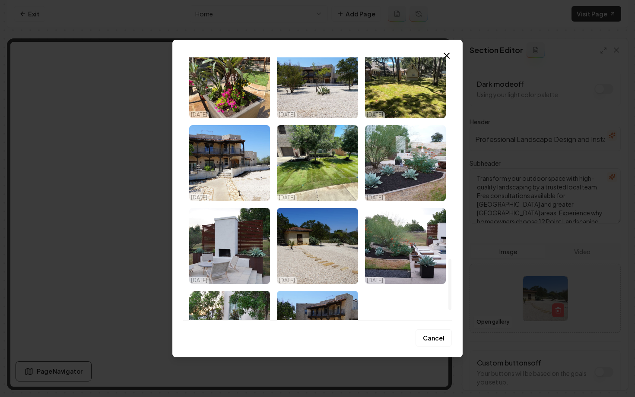
scroll to position [1087, 0]
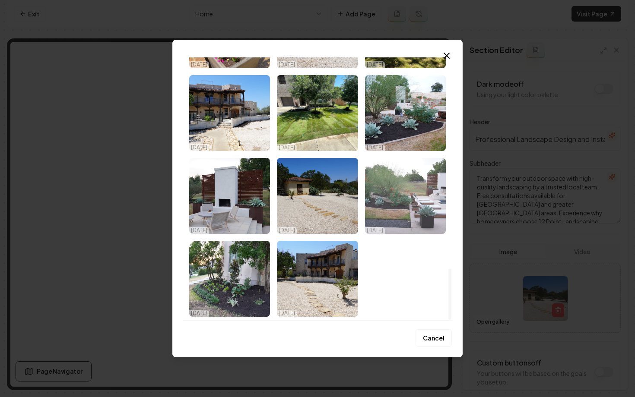
click at [391, 202] on img "Select image image_68da87485c7cd75eb8422654.jpeg" at bounding box center [405, 196] width 81 height 76
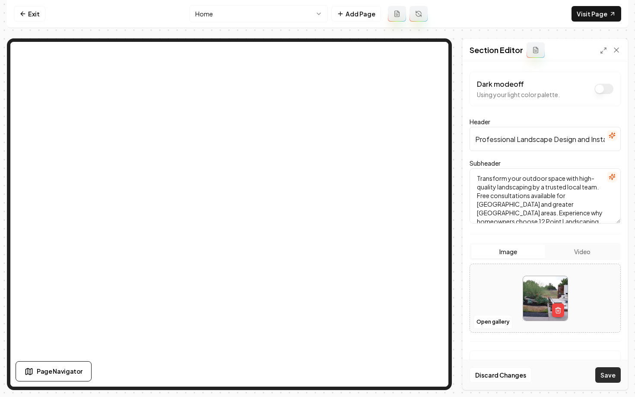
click at [600, 378] on button "Save" at bounding box center [607, 375] width 25 height 16
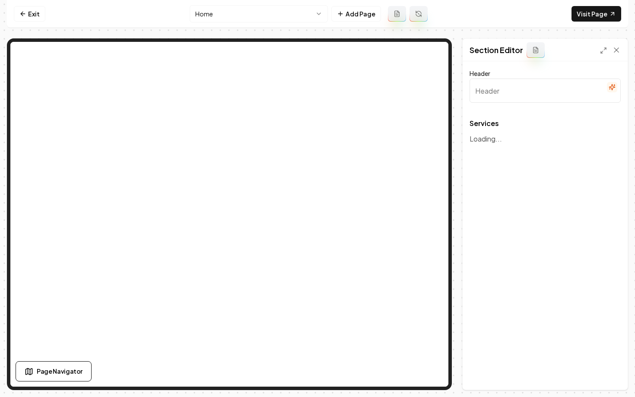
type input "Our Landscaping Services"
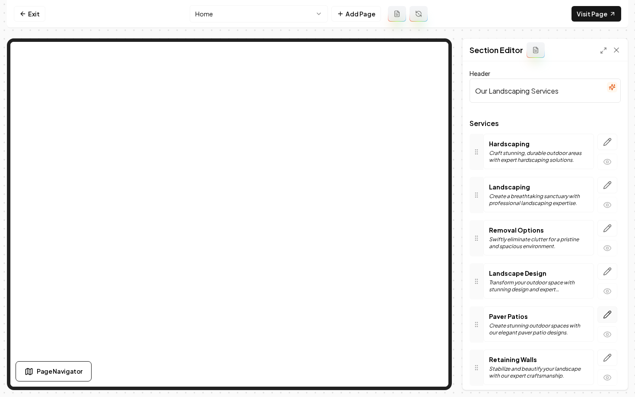
click at [605, 318] on icon "button" at bounding box center [607, 314] width 7 height 7
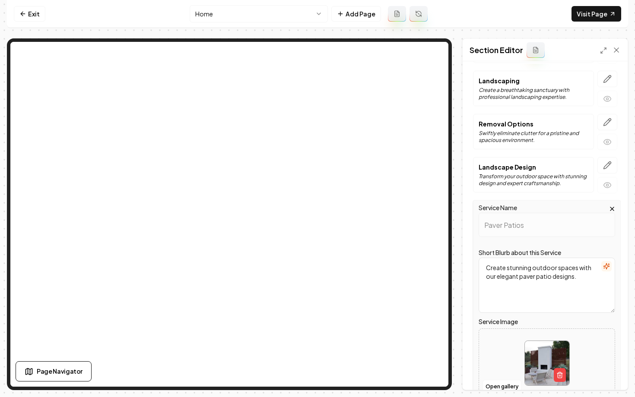
scroll to position [197, 0]
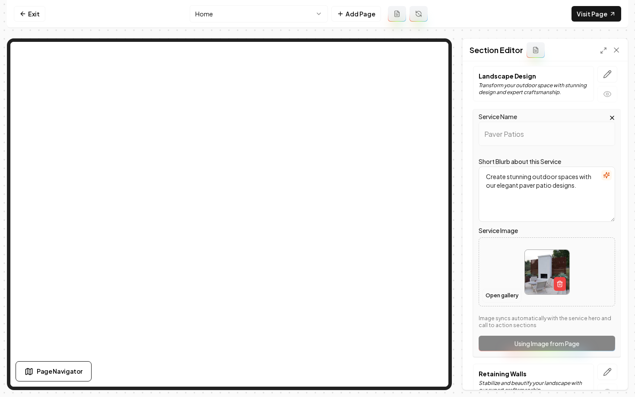
click at [494, 296] on button "Open gallery" at bounding box center [501, 296] width 39 height 14
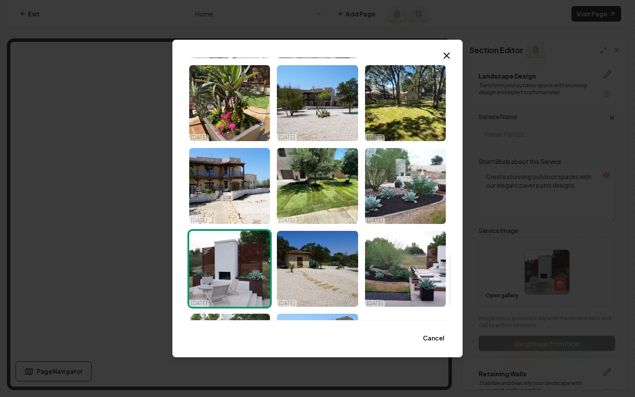
scroll to position [1087, 0]
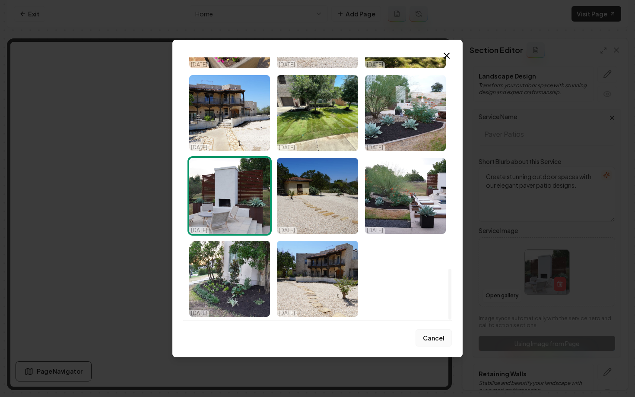
click at [420, 338] on button "Cancel" at bounding box center [433, 337] width 36 height 17
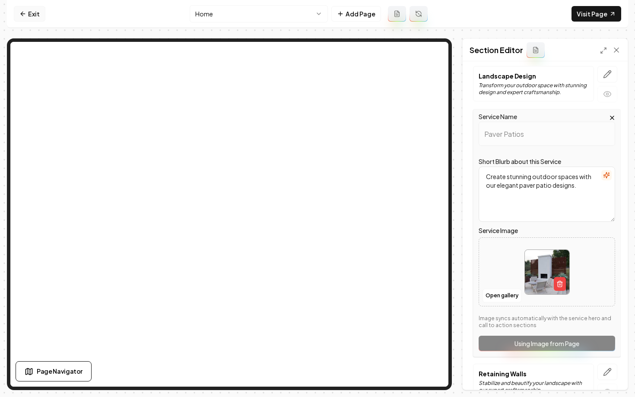
click at [22, 14] on icon at bounding box center [23, 14] width 4 height 0
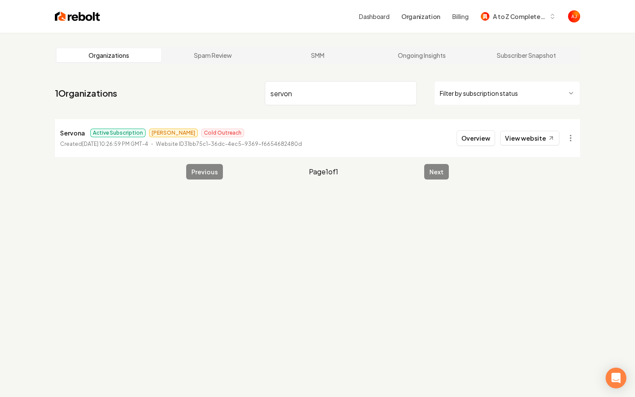
drag, startPoint x: 297, startPoint y: 95, endPoint x: 220, endPoint y: 93, distance: 77.3
click at [225, 93] on nav "1 Organizations servon Filter by subscription status" at bounding box center [317, 97] width 525 height 38
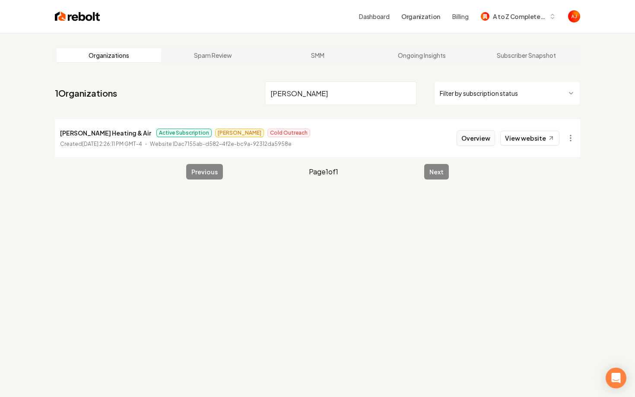
type input "[PERSON_NAME]"
click at [476, 139] on button "Overview" at bounding box center [475, 138] width 38 height 16
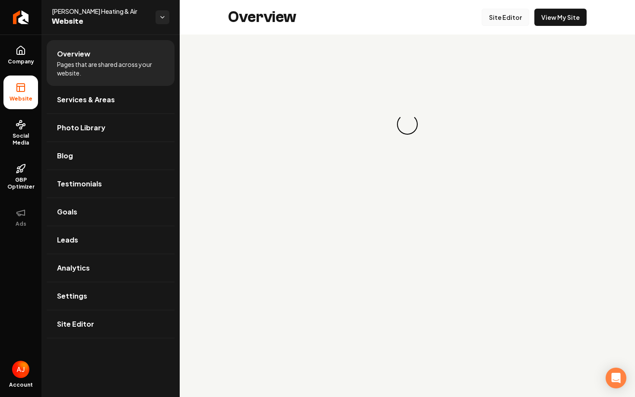
click at [500, 16] on link "Site Editor" at bounding box center [504, 17] width 47 height 17
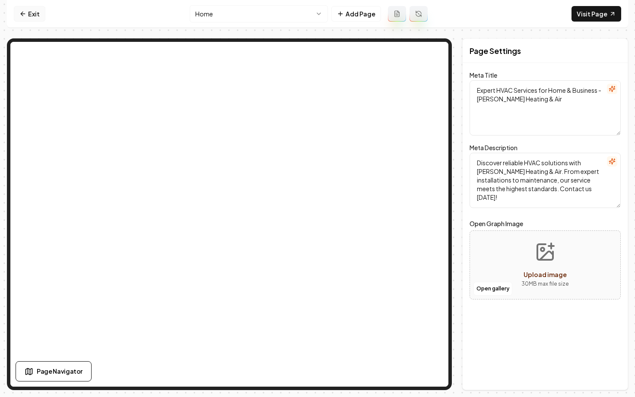
click at [19, 20] on link "Exit" at bounding box center [30, 14] width 32 height 16
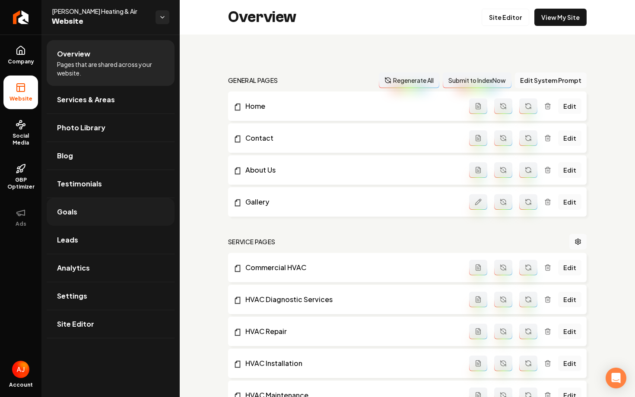
click at [91, 220] on link "Goals" at bounding box center [111, 212] width 128 height 28
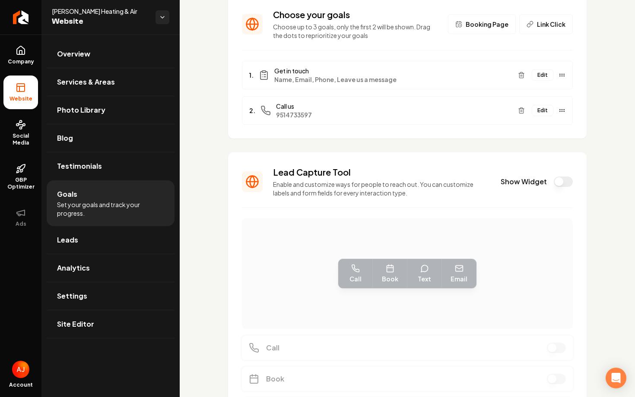
scroll to position [71, 0]
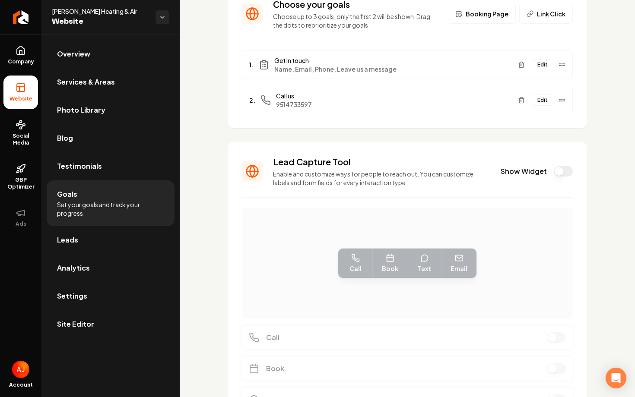
click at [560, 176] on button "Show Widget" at bounding box center [562, 171] width 19 height 10
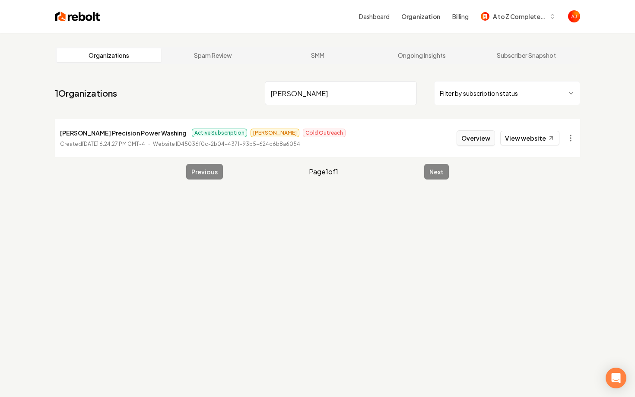
type input "[PERSON_NAME]"
click at [475, 142] on button "Overview" at bounding box center [475, 138] width 38 height 16
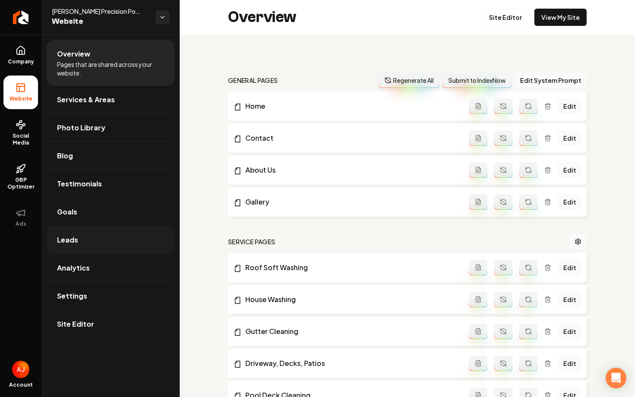
click at [110, 249] on link "Leads" at bounding box center [111, 240] width 128 height 28
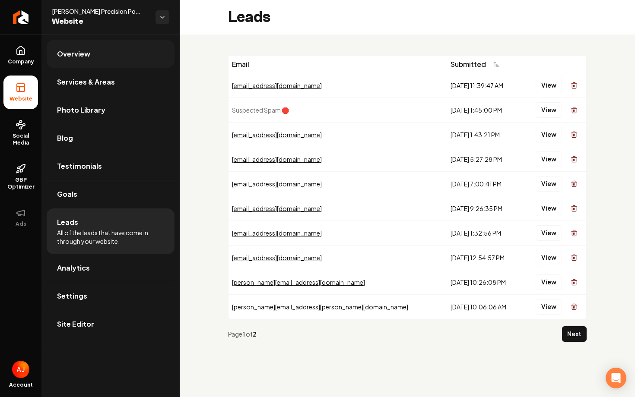
click at [94, 60] on link "Overview" at bounding box center [111, 54] width 128 height 28
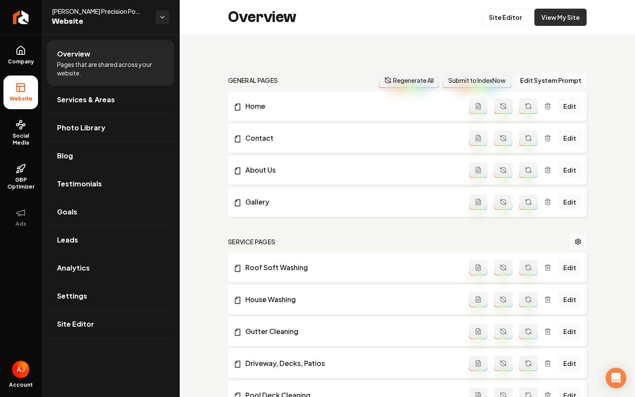
click at [551, 24] on link "View My Site" at bounding box center [560, 17] width 52 height 17
click at [86, 236] on link "Leads" at bounding box center [111, 240] width 128 height 28
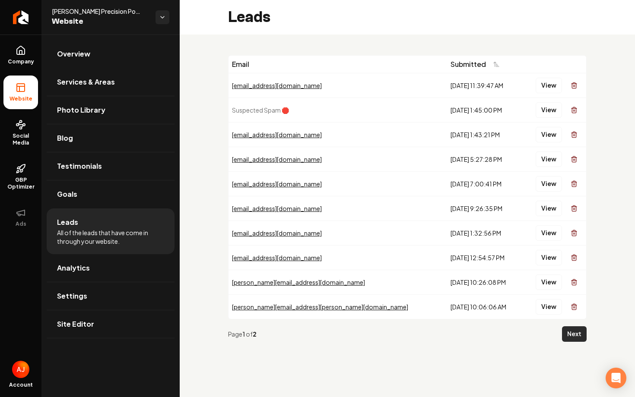
click at [573, 332] on button "Next" at bounding box center [574, 334] width 25 height 16
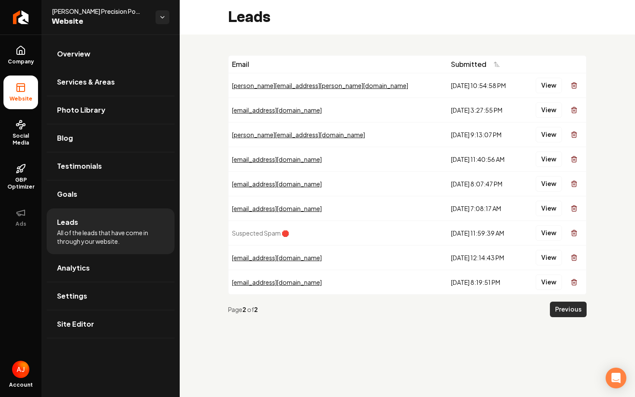
click at [560, 307] on button "Previous" at bounding box center [568, 310] width 37 height 16
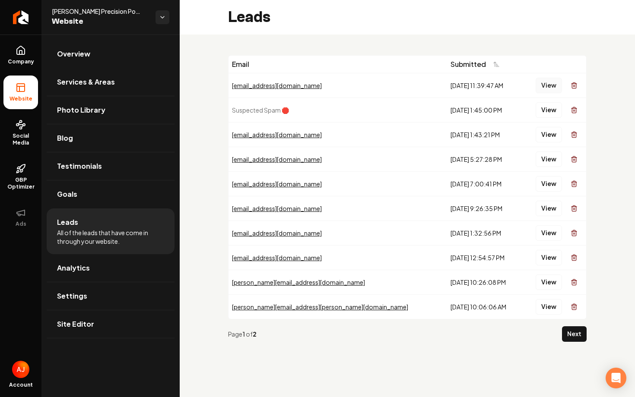
click at [546, 85] on button "View" at bounding box center [548, 86] width 26 height 16
click at [547, 134] on button "View" at bounding box center [548, 135] width 26 height 16
click at [537, 160] on button "View" at bounding box center [548, 160] width 26 height 16
click at [578, 336] on button "Next" at bounding box center [574, 334] width 25 height 16
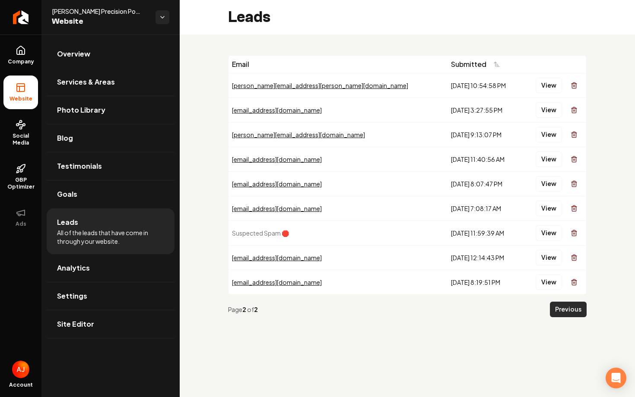
click at [558, 311] on button "Previous" at bounding box center [568, 310] width 37 height 16
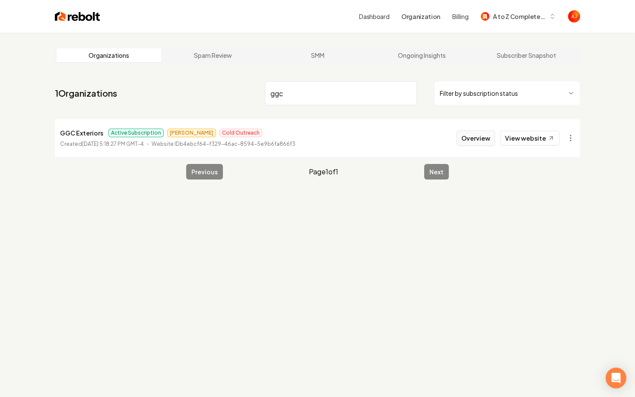
type input "ggc"
click at [463, 139] on button "Overview" at bounding box center [475, 138] width 38 height 16
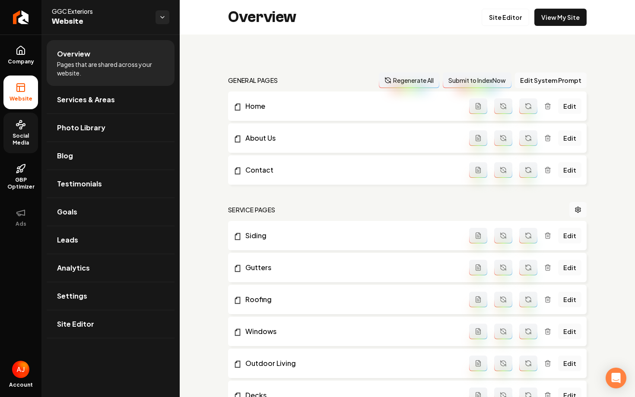
click at [22, 137] on span "Social Media" at bounding box center [20, 140] width 35 height 14
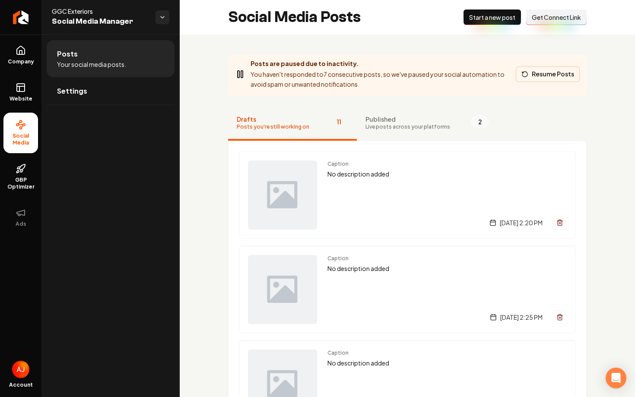
click at [540, 73] on button "Resume Posts" at bounding box center [547, 74] width 64 height 16
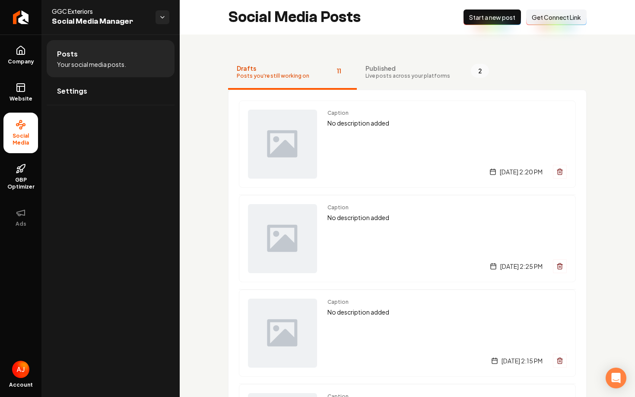
click at [476, 23] on button "New Post Start a new post" at bounding box center [491, 17] width 57 height 16
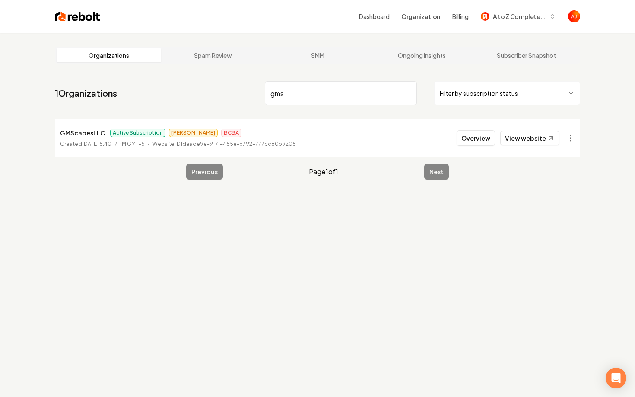
type input "gms"
click at [465, 152] on li "GMScapesLLC Active Subscription [PERSON_NAME] BCBA Created [DATE] 5:40:17 PM GM…" at bounding box center [317, 138] width 525 height 38
click at [465, 145] on button "Overview" at bounding box center [475, 138] width 38 height 16
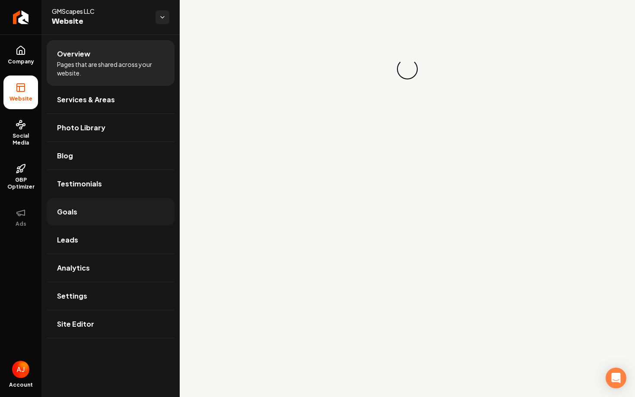
click at [82, 215] on link "Goals" at bounding box center [111, 212] width 128 height 28
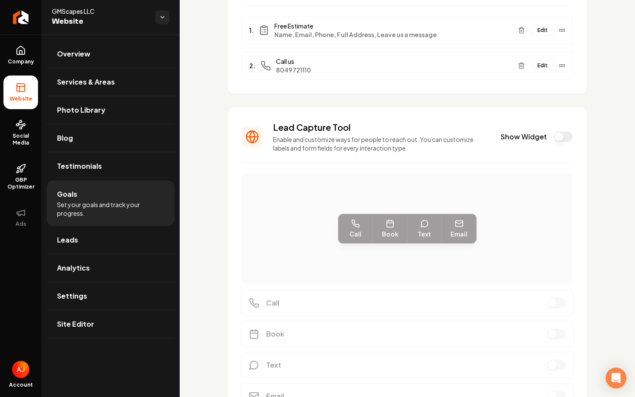
scroll to position [130, 0]
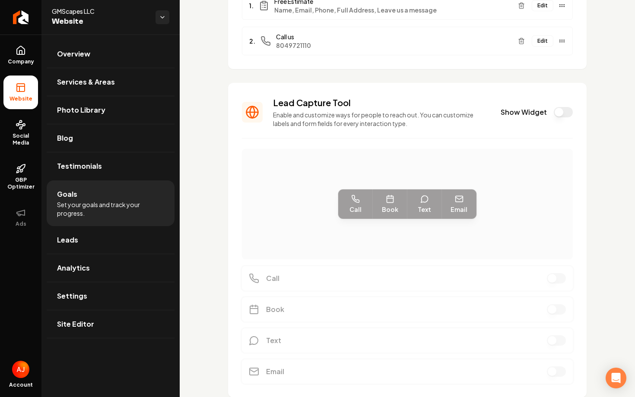
click at [559, 116] on button "Show Widget" at bounding box center [562, 112] width 19 height 10
